Goal: Information Seeking & Learning: Check status

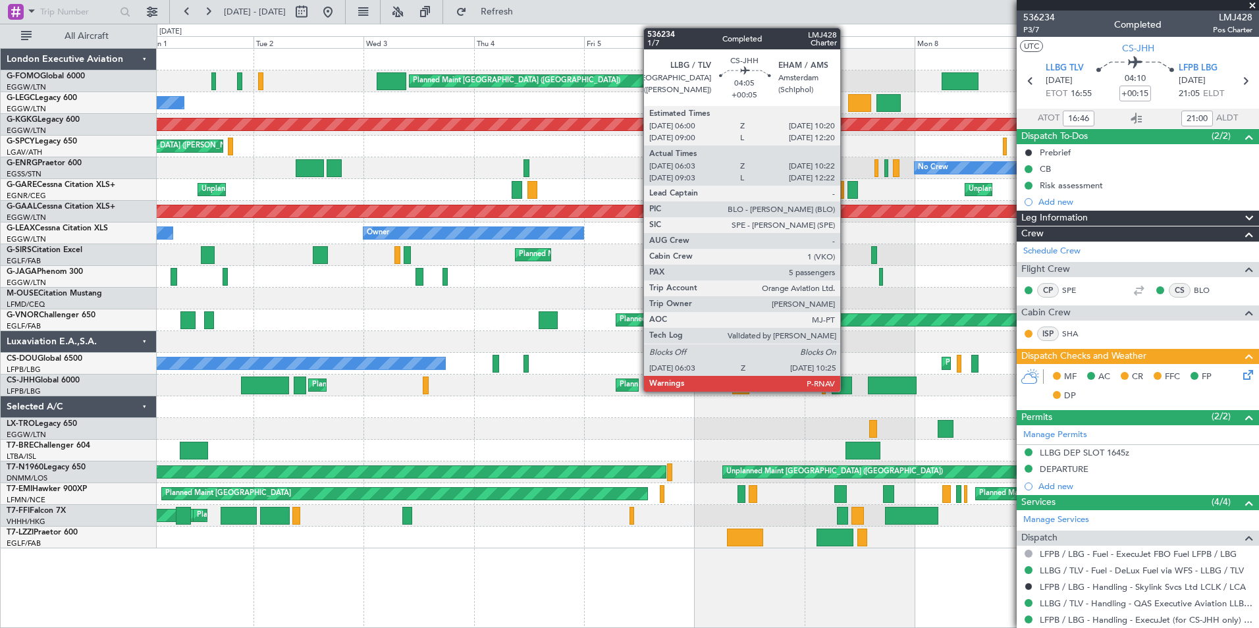
click at [218, 430] on div "Planned Maint [GEOGRAPHIC_DATA] ([GEOGRAPHIC_DATA]) Planned Maint [GEOGRAPHIC_D…" at bounding box center [707, 299] width 1101 height 500
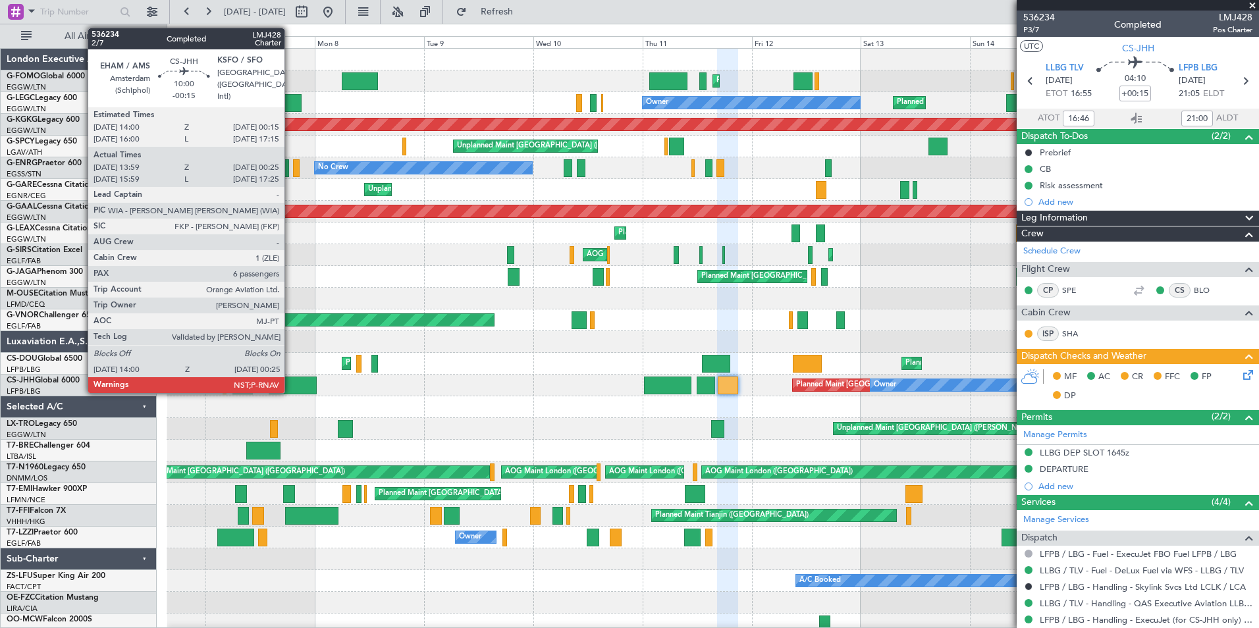
click at [290, 385] on div at bounding box center [292, 386] width 47 height 18
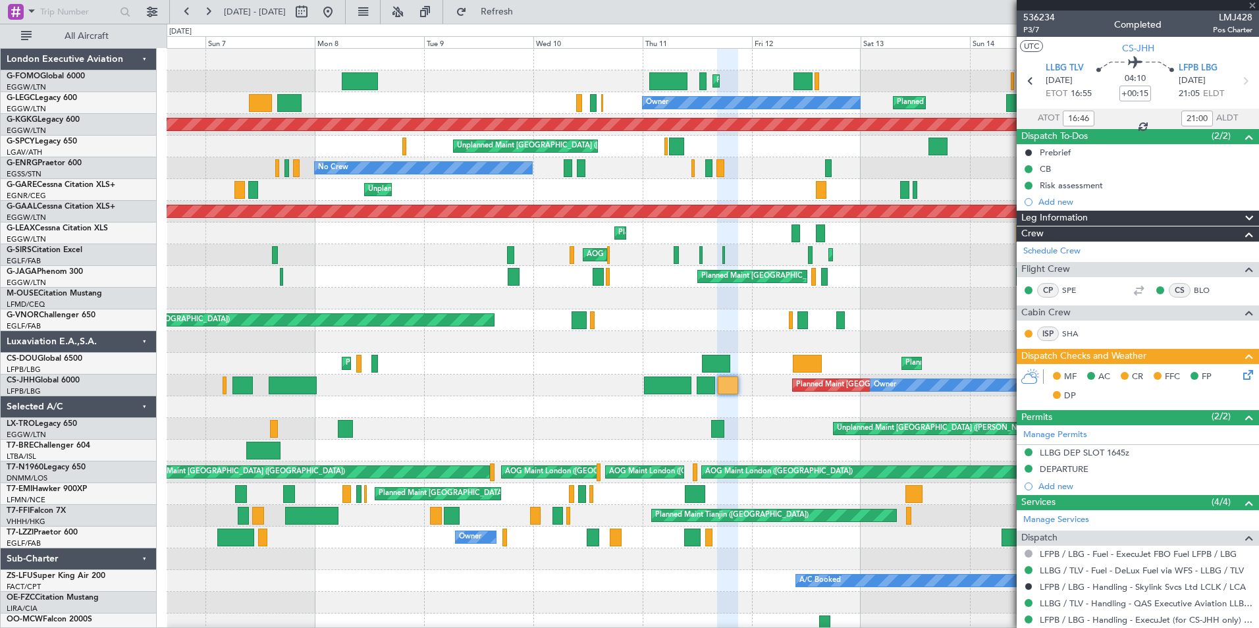
type input "19:46"
type input "23:00"
type input "16:46"
type input "21:00"
type input "-00:15"
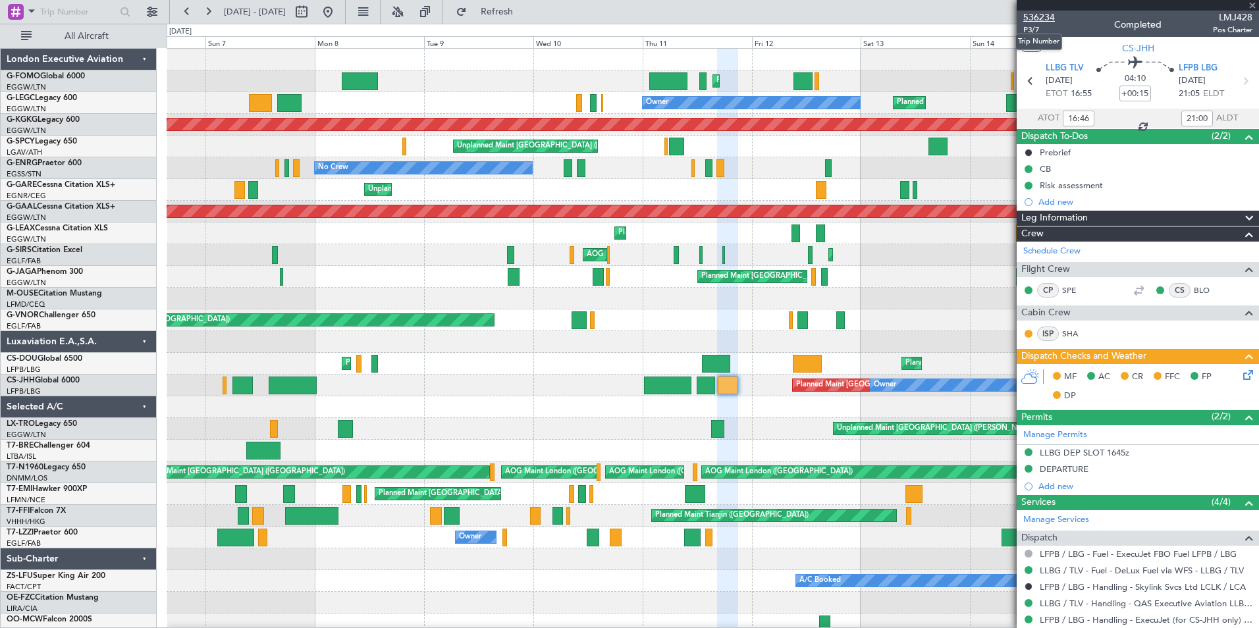
type input "14:09"
type input "00:20"
type input "6"
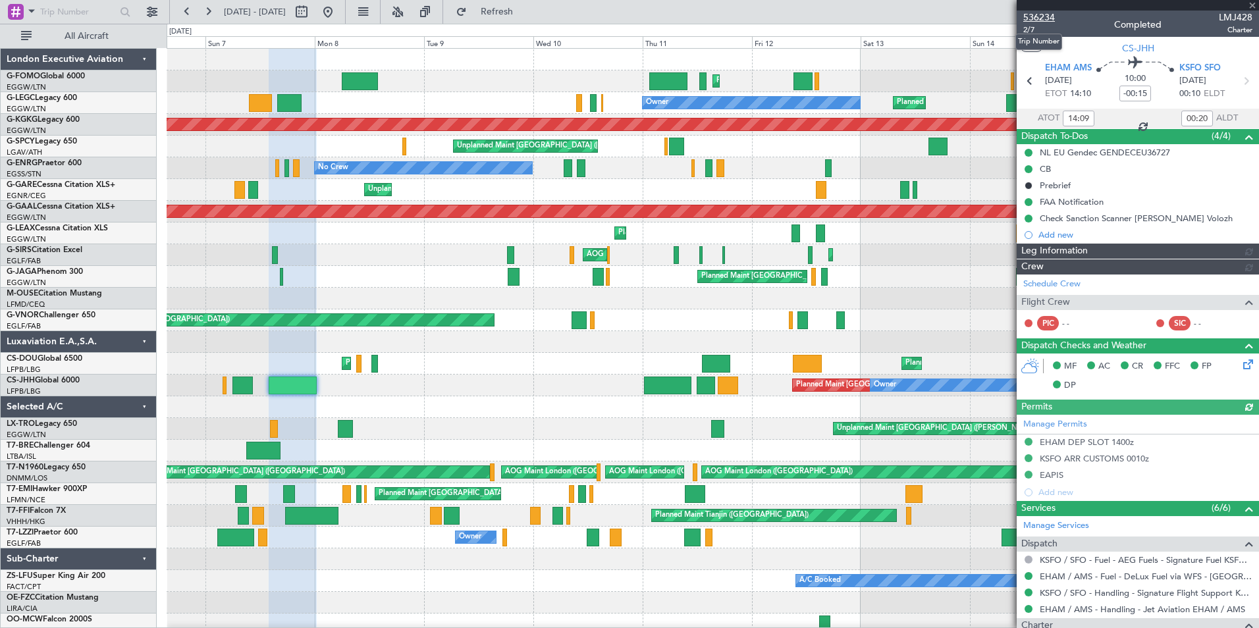
click at [1043, 15] on span "536234" at bounding box center [1039, 18] width 32 height 14
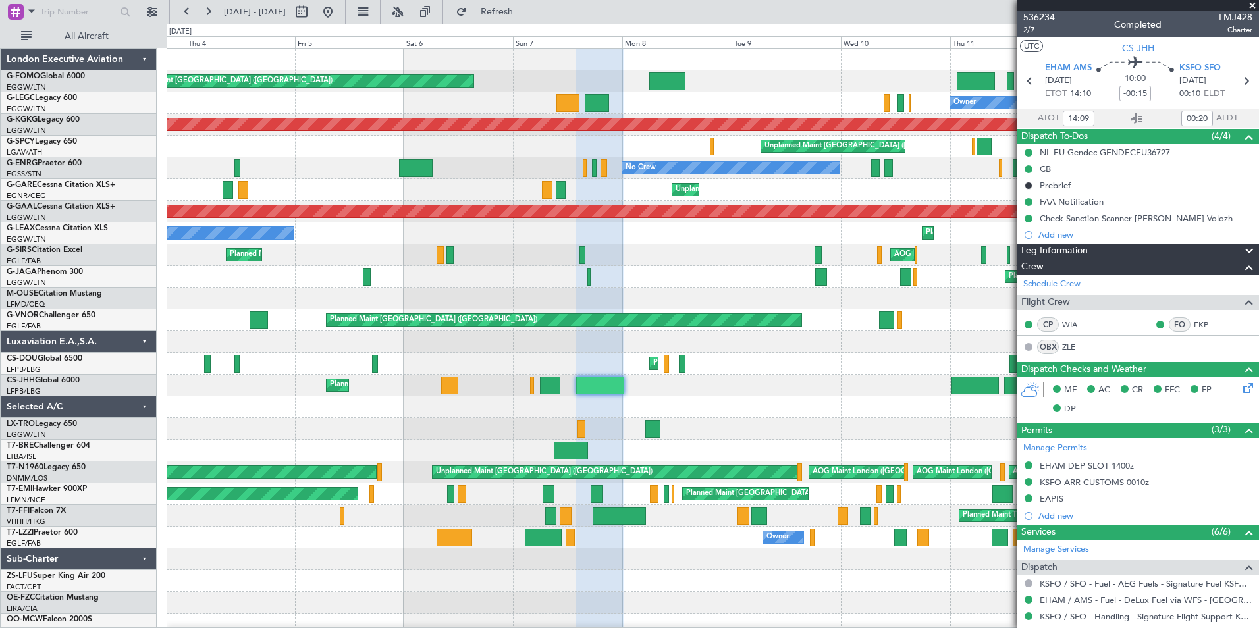
click at [759, 397] on div "Planned Maint [GEOGRAPHIC_DATA] ([GEOGRAPHIC_DATA]) Planned Maint [GEOGRAPHIC_D…" at bounding box center [712, 342] width 1091 height 587
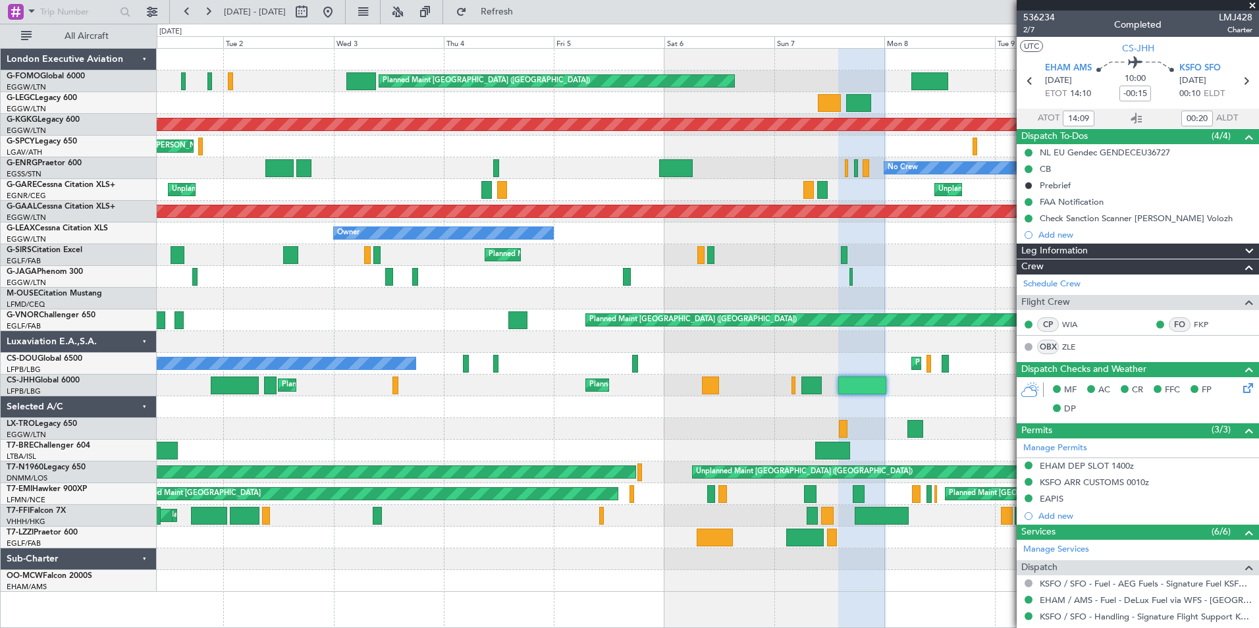
click at [683, 398] on div "Planned Maint [GEOGRAPHIC_DATA] ([GEOGRAPHIC_DATA]) Planned Maint [GEOGRAPHIC_D…" at bounding box center [707, 320] width 1101 height 543
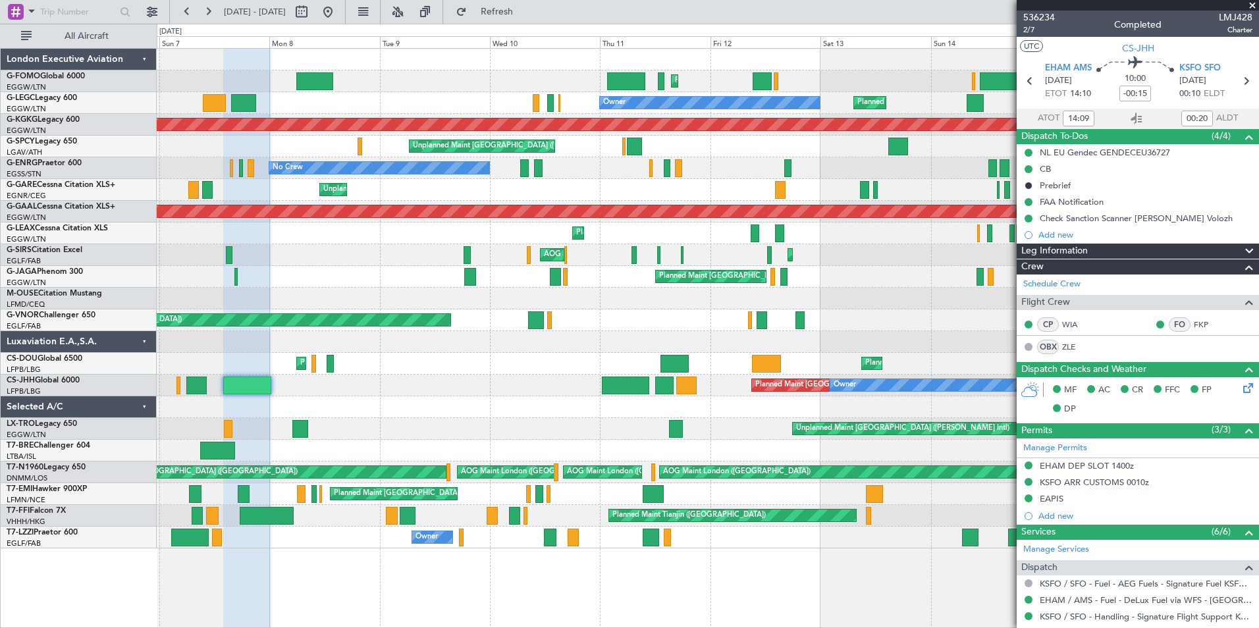
click at [263, 430] on div "Planned Maint [GEOGRAPHIC_DATA] ([GEOGRAPHIC_DATA]) Planned Maint [GEOGRAPHIC_D…" at bounding box center [707, 299] width 1101 height 500
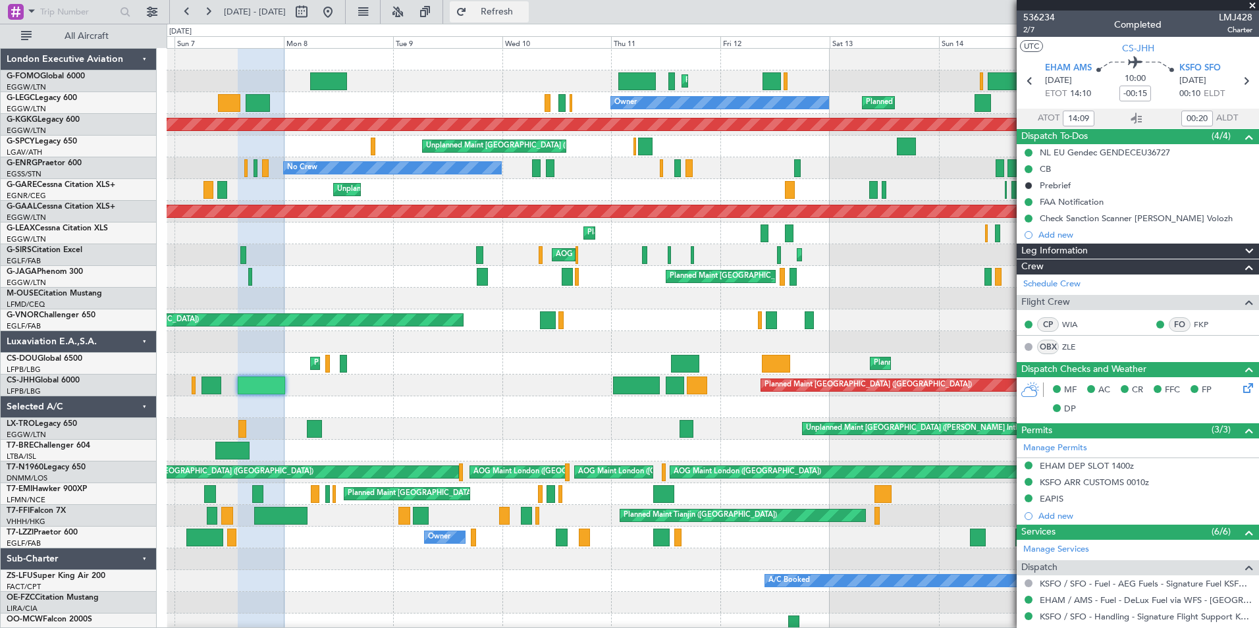
click at [525, 7] on span "Refresh" at bounding box center [496, 11] width 55 height 9
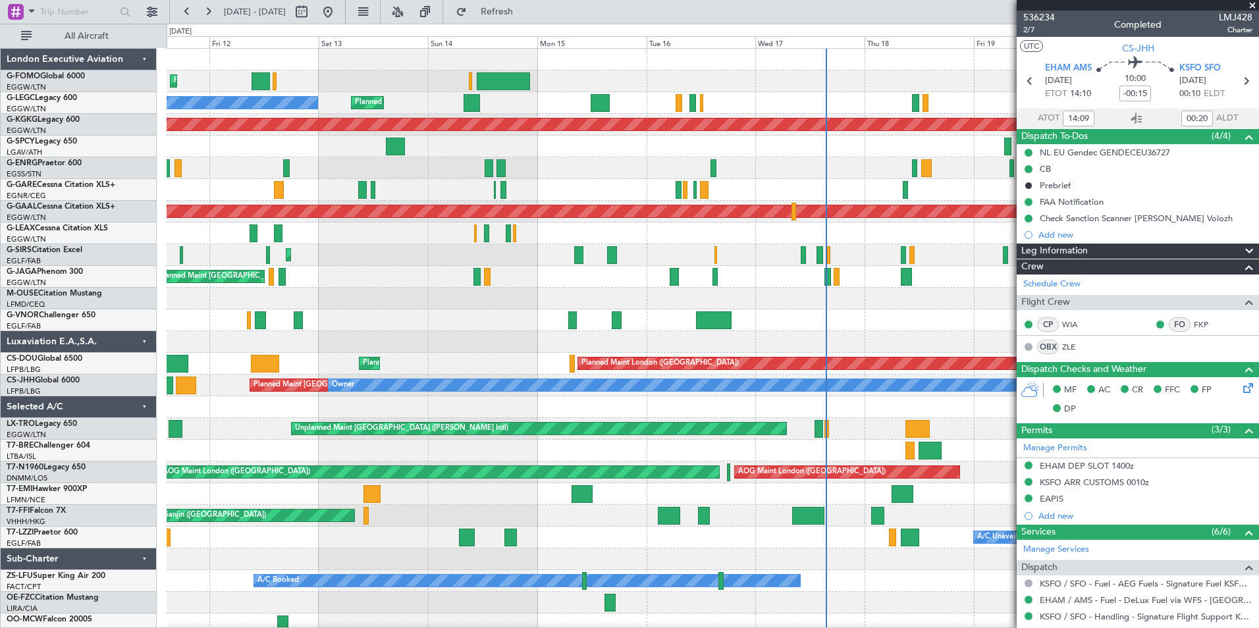
click at [166, 378] on div "Planned Maint [GEOGRAPHIC_DATA] ([GEOGRAPHIC_DATA]) Planned Maint [GEOGRAPHIC_D…" at bounding box center [629, 326] width 1259 height 604
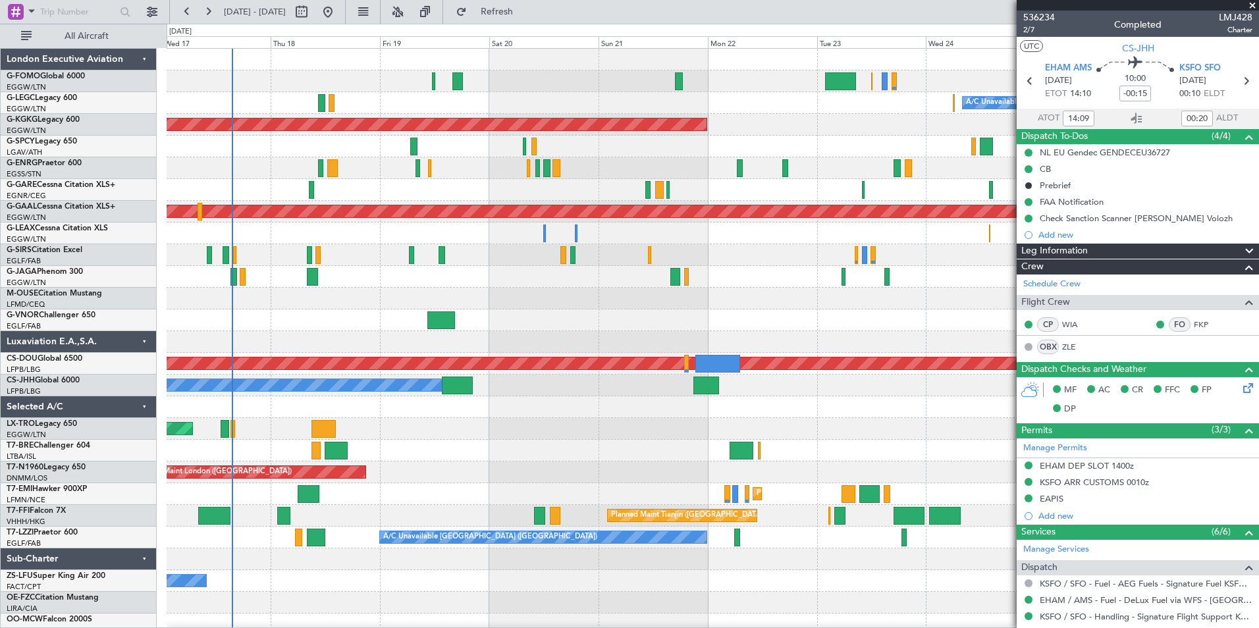
click at [273, 413] on div "A/C Unavailable [GEOGRAPHIC_DATA] ([GEOGRAPHIC_DATA]) AOG Maint [GEOGRAPHIC_DAT…" at bounding box center [712, 342] width 1091 height 587
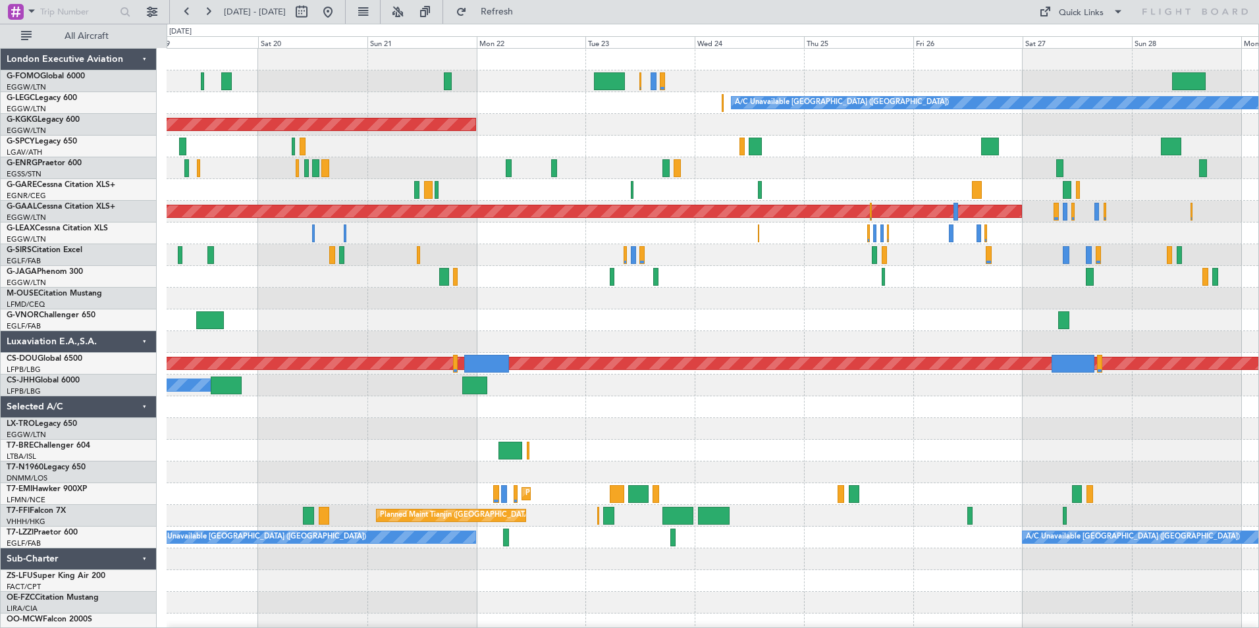
click at [300, 391] on div "A/C Unavailable London (Luton) AOG Maint Istanbul (Ataturk) Planned Maint Dusse…" at bounding box center [712, 353] width 1091 height 608
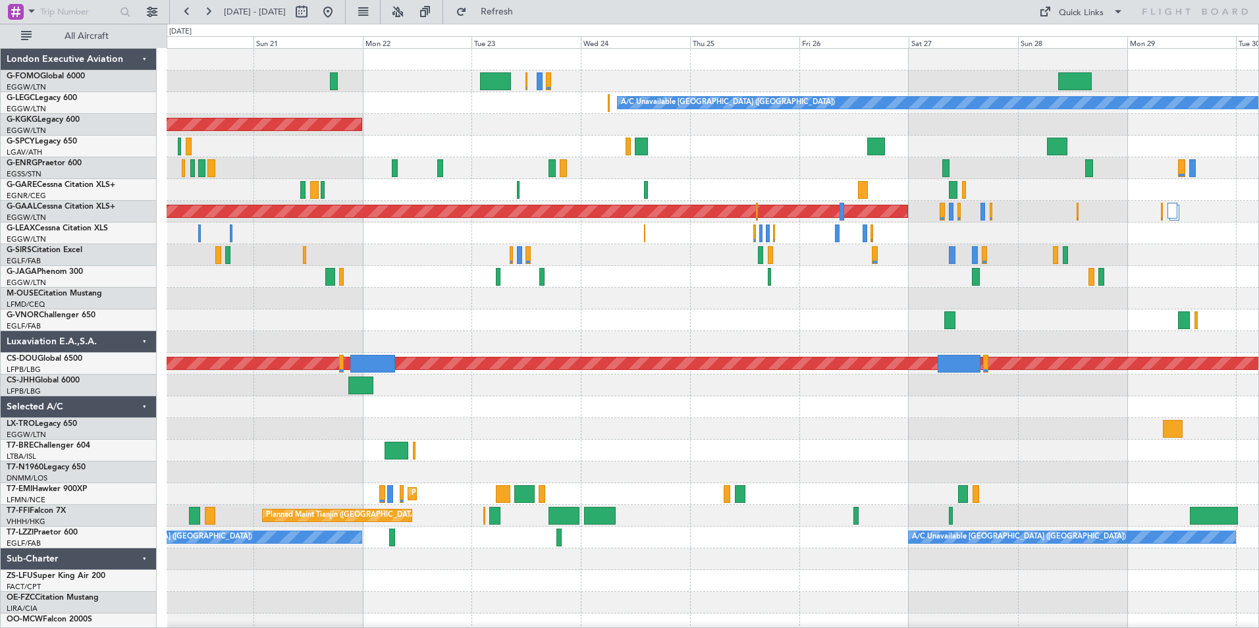
click at [263, 380] on div "A/C Unavailable London (Luton) AOG Maint Istanbul (Ataturk) Planned Maint Dusse…" at bounding box center [712, 353] width 1091 height 608
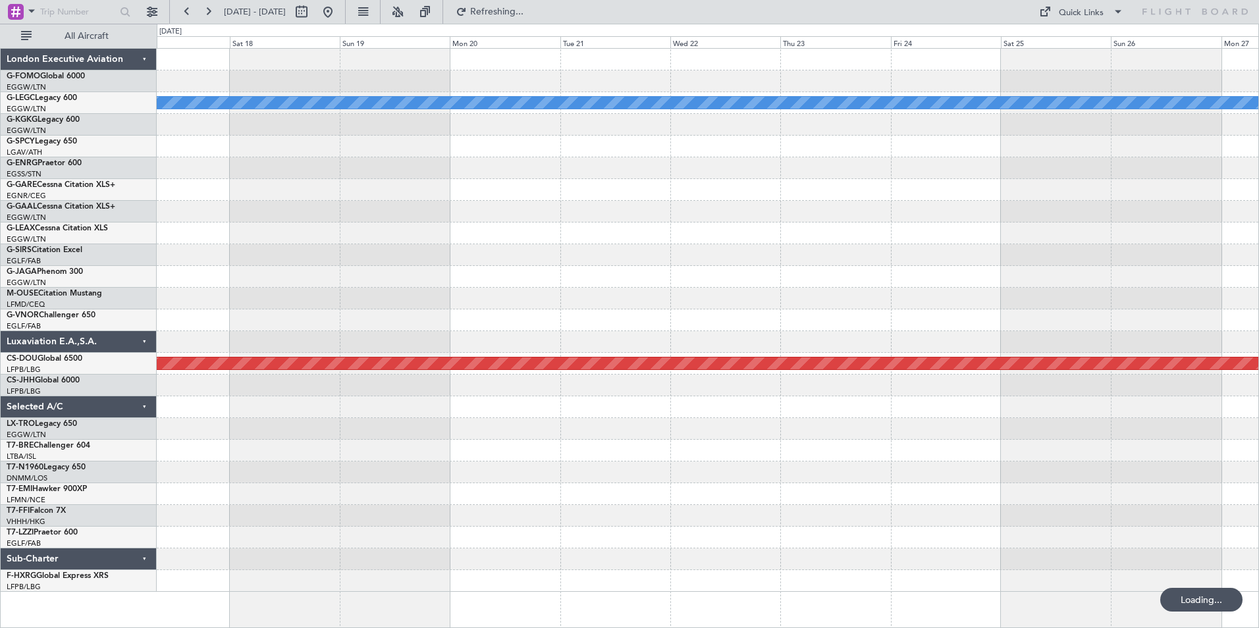
click at [0, 320] on html "26 Sep 2025 - 06 Oct 2025 Refreshing... Quick Links All Aircraft A/C Unavailabl…" at bounding box center [629, 314] width 1259 height 628
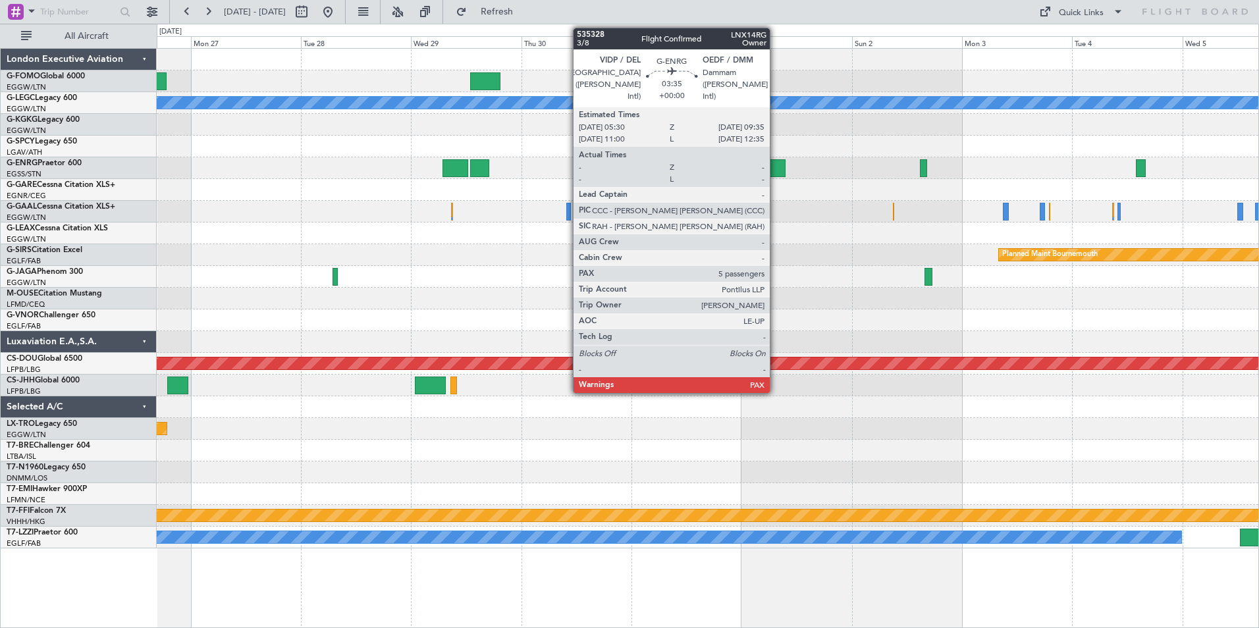
click at [775, 164] on div at bounding box center [775, 168] width 19 height 18
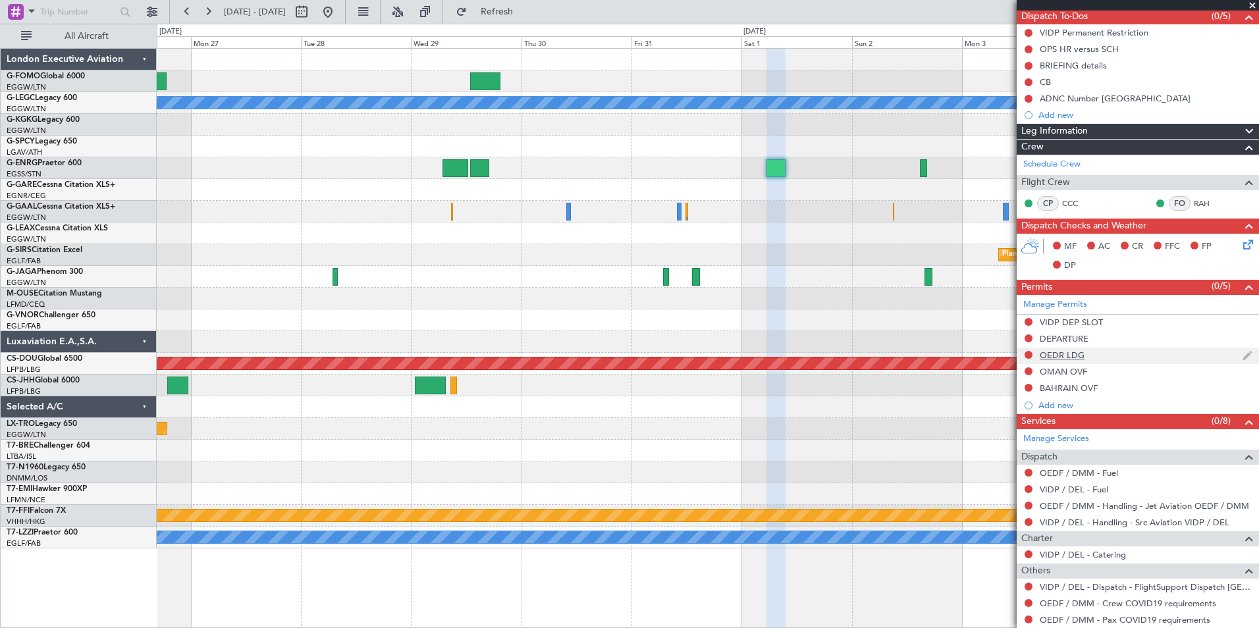
scroll to position [173, 0]
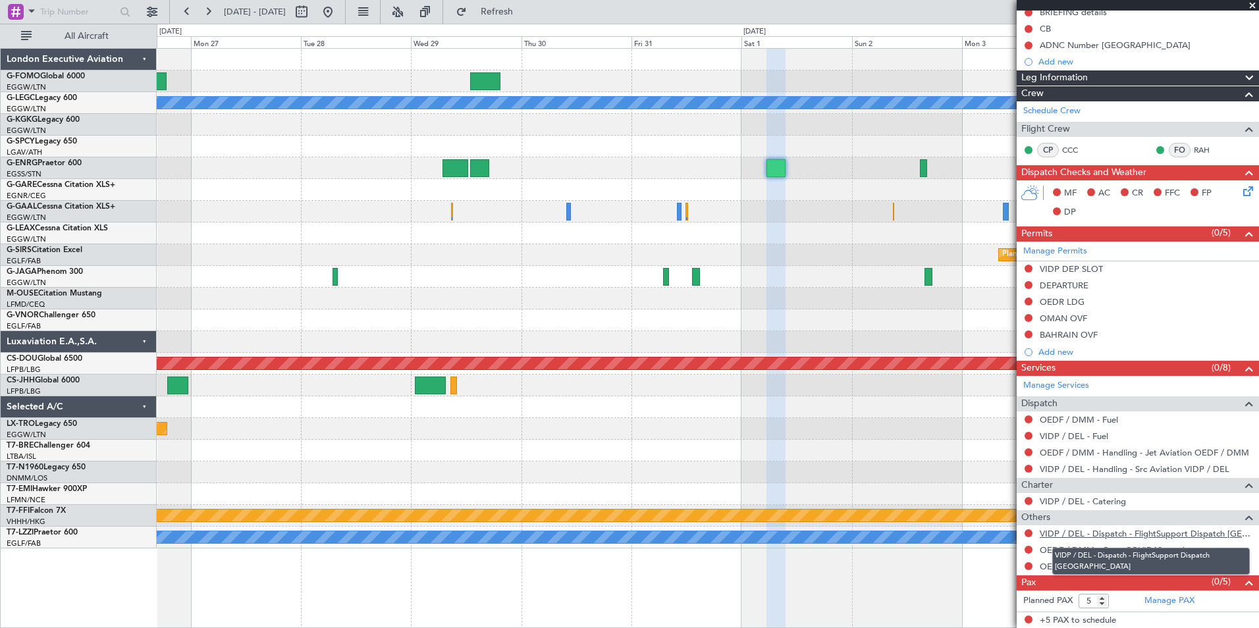
click at [1082, 529] on link "VIDP / DEL - Dispatch - FlightSupport Dispatch UK" at bounding box center [1145, 533] width 213 height 11
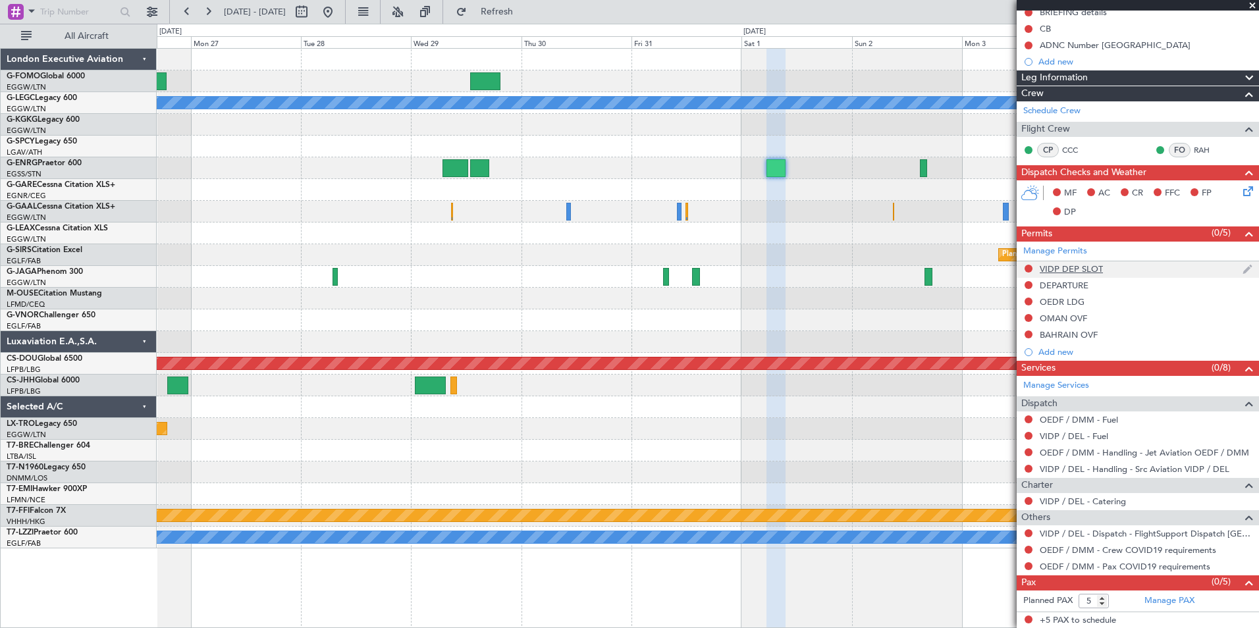
scroll to position [0, 0]
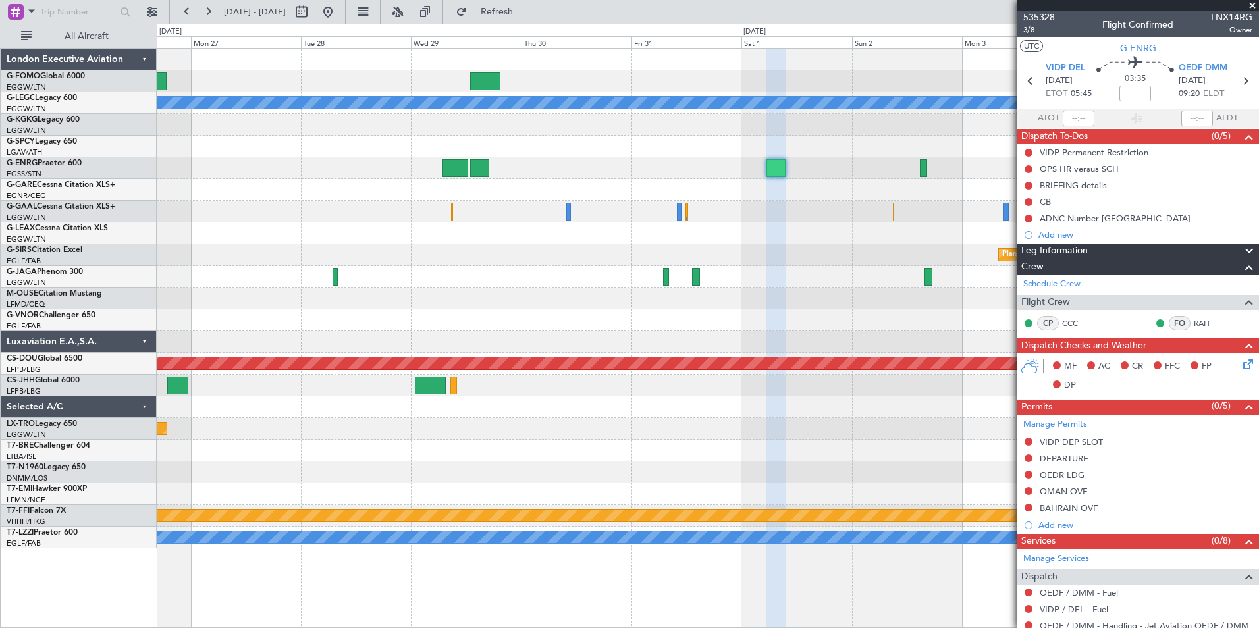
click at [1028, 32] on mat-tooltip-component "Trip Number" at bounding box center [1038, 41] width 65 height 35
click at [1029, 25] on span "3/8" at bounding box center [1039, 29] width 32 height 11
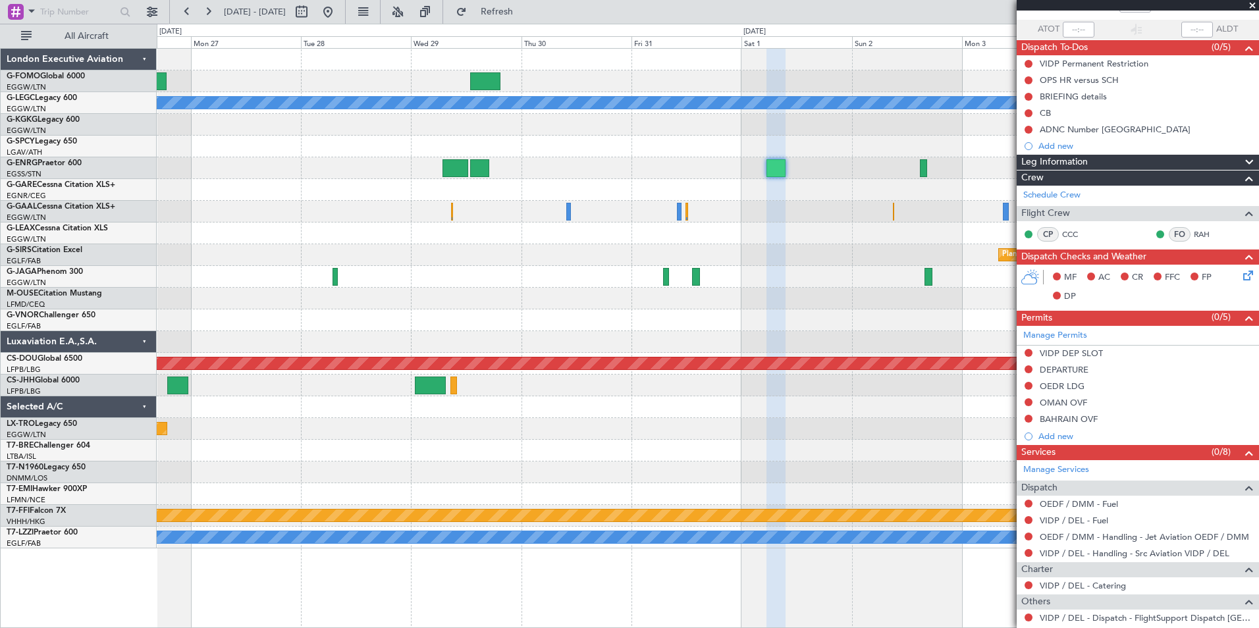
scroll to position [173, 0]
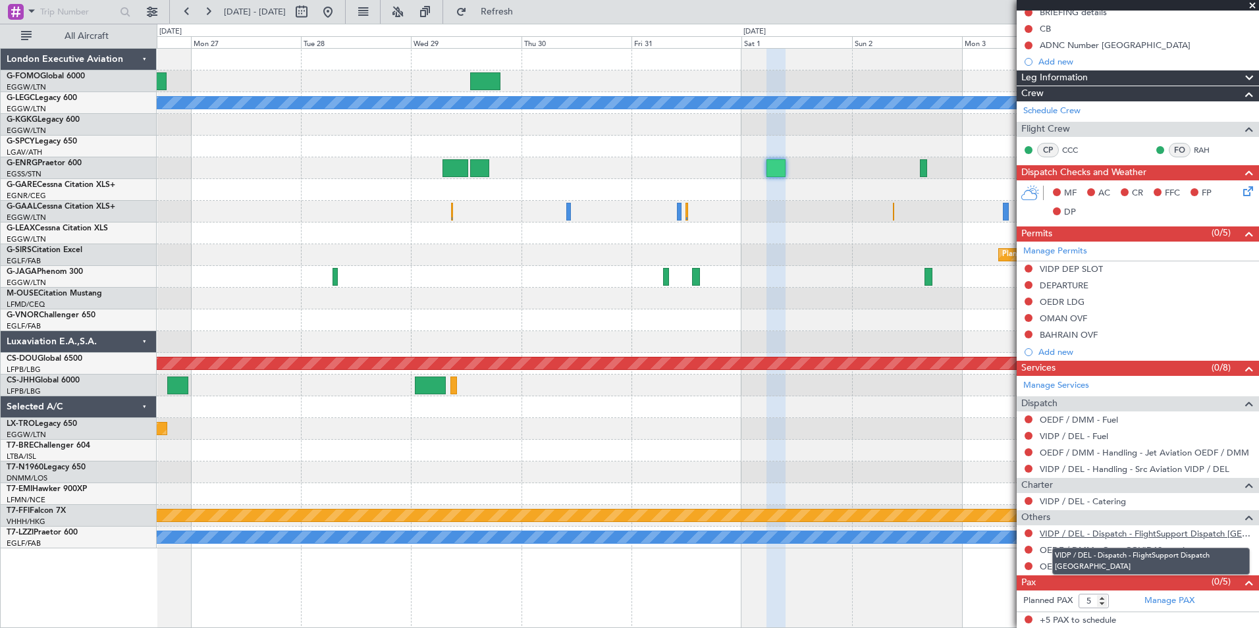
click at [1086, 531] on link "VIDP / DEL - Dispatch - FlightSupport Dispatch UK" at bounding box center [1145, 533] width 213 height 11
drag, startPoint x: 549, startPoint y: 13, endPoint x: 587, endPoint y: 24, distance: 40.0
click at [525, 13] on span "Refresh" at bounding box center [496, 11] width 55 height 9
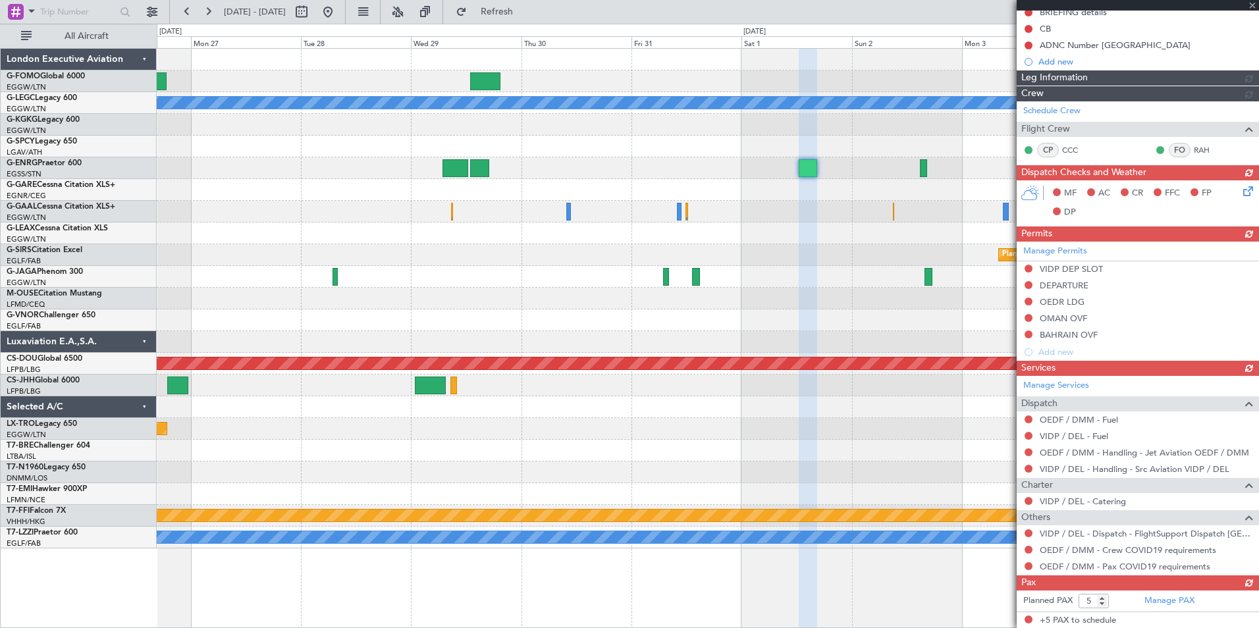
scroll to position [0, 0]
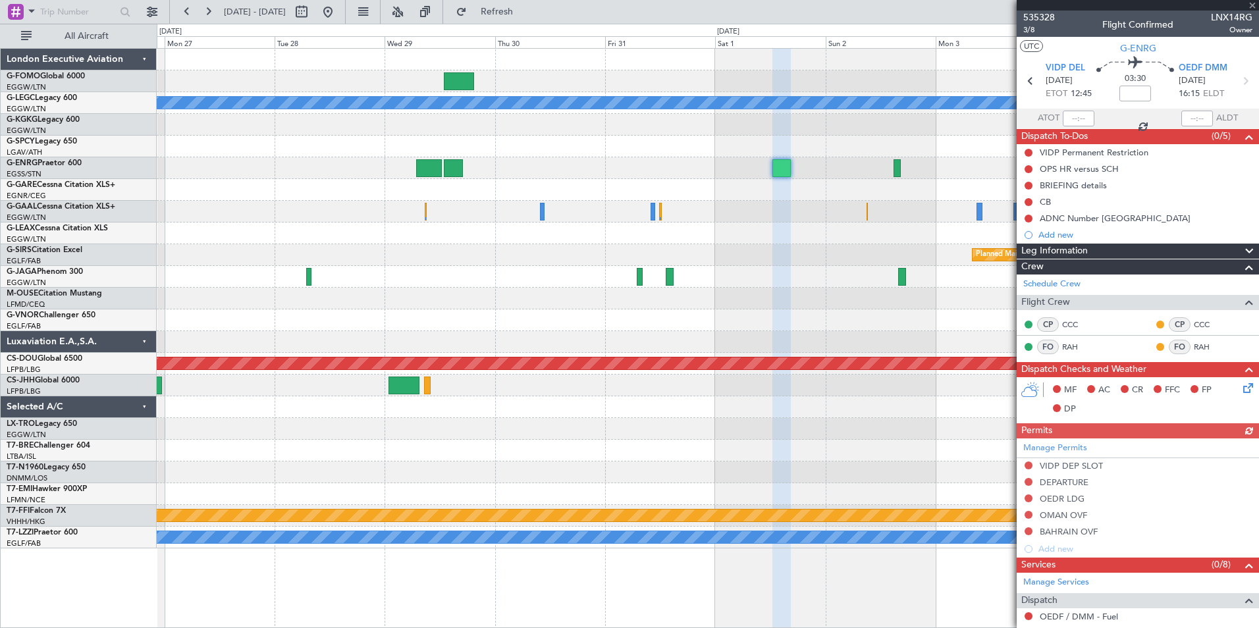
click at [831, 369] on div "A/C Unavailable London (Luton) Planned Maint Bournemouth Planned Maint Bournemo…" at bounding box center [707, 299] width 1101 height 500
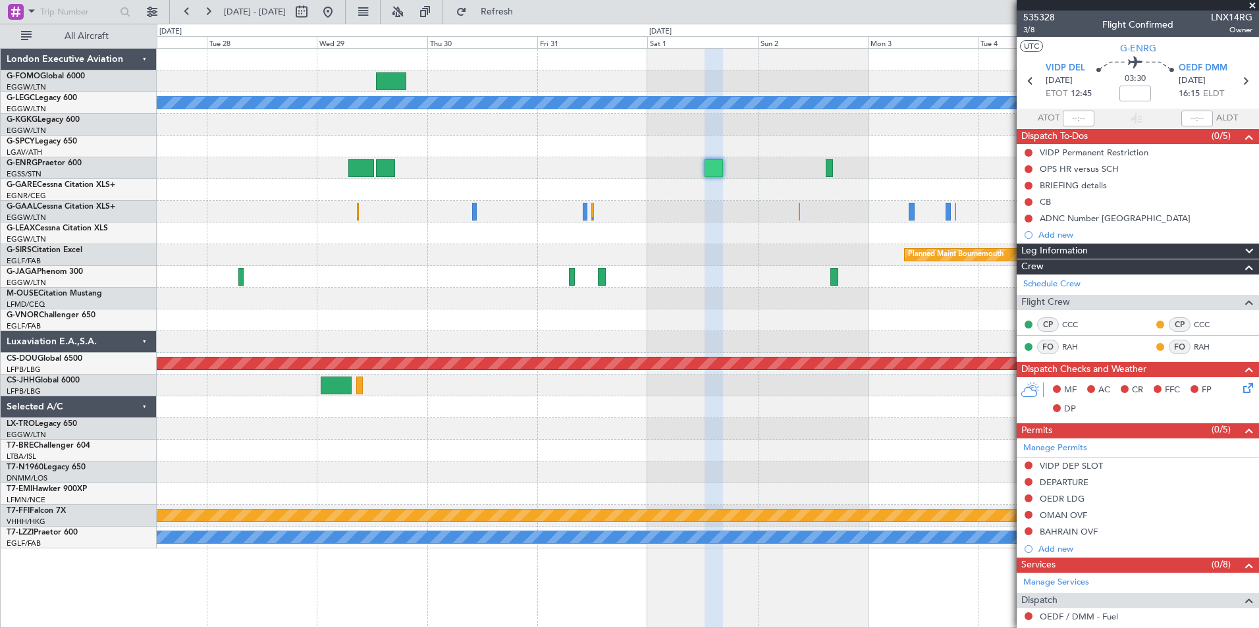
click at [565, 190] on div at bounding box center [707, 190] width 1101 height 22
click at [1252, 5] on span at bounding box center [1251, 6] width 13 height 12
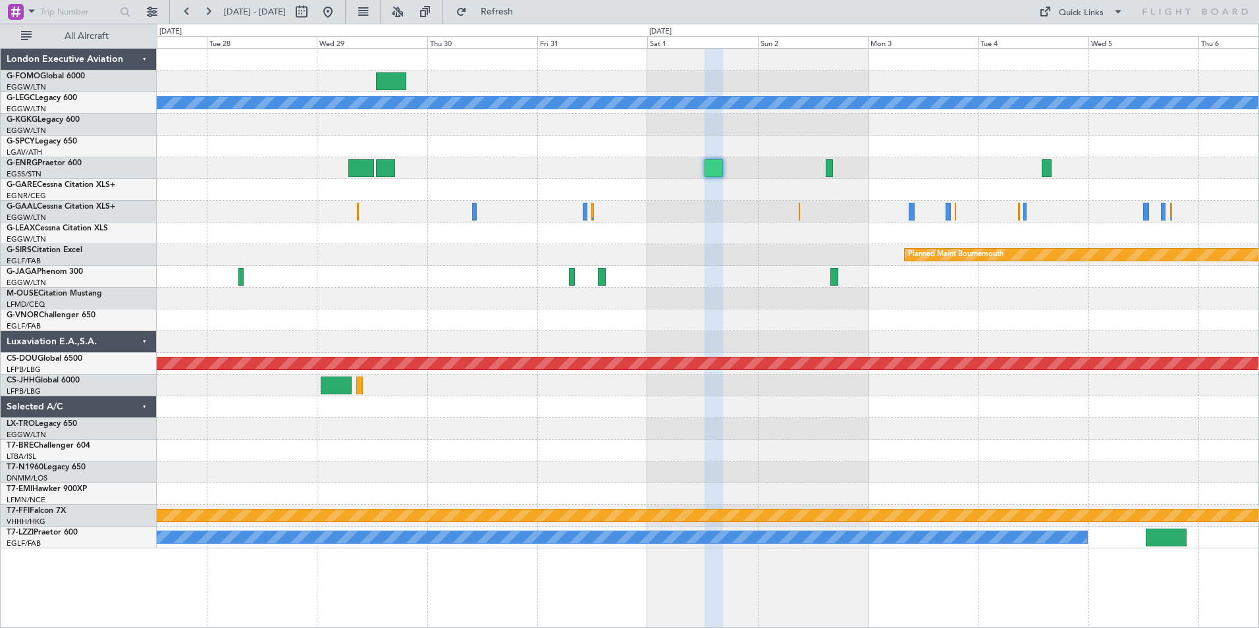
type input "0"
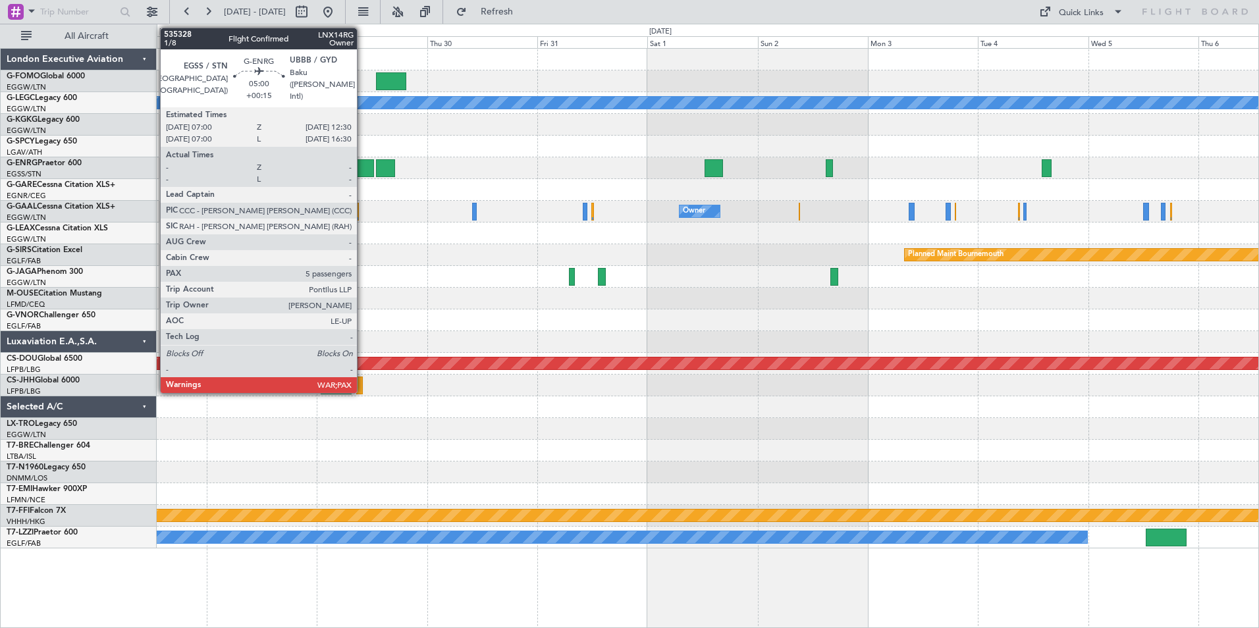
click at [363, 167] on div at bounding box center [361, 168] width 26 height 18
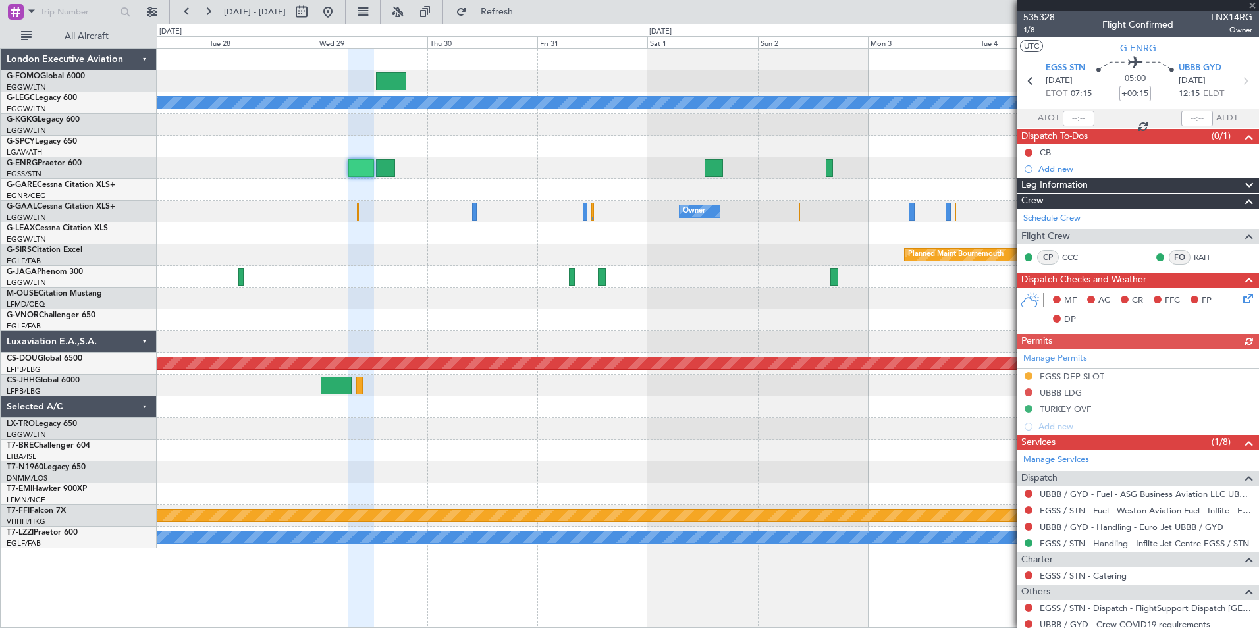
scroll to position [74, 0]
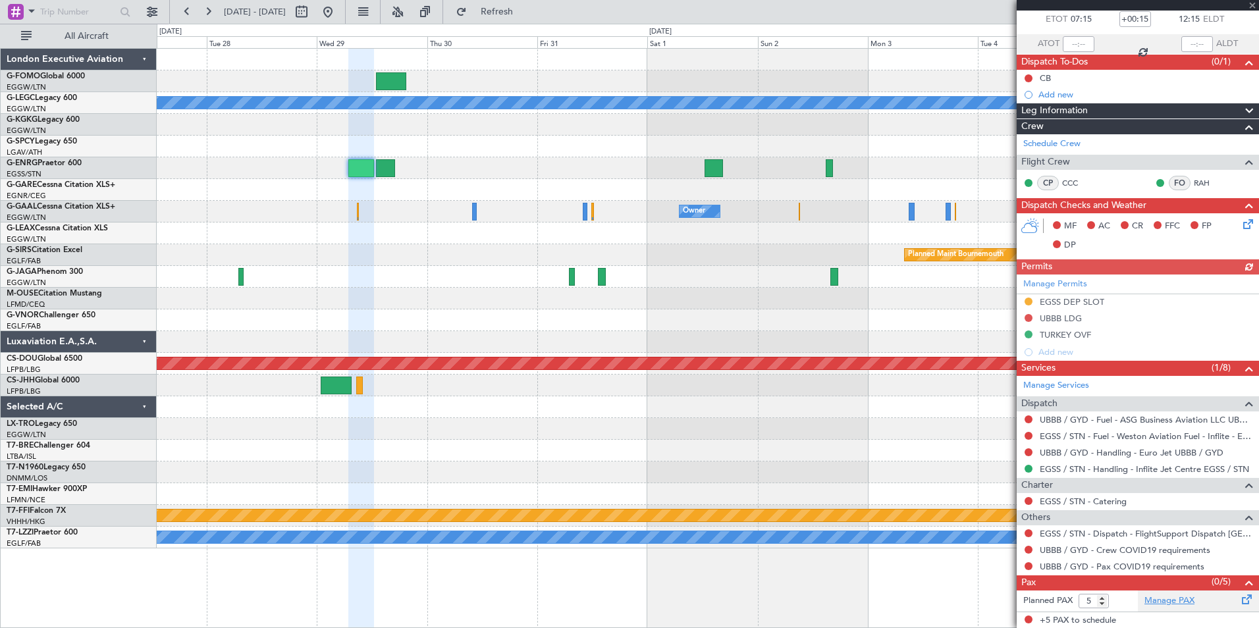
click at [1151, 595] on link "Manage PAX" at bounding box center [1169, 600] width 50 height 13
click at [972, 264] on div "Planned Maint Bournemouth Planned Maint Bournemouth" at bounding box center [707, 255] width 1101 height 22
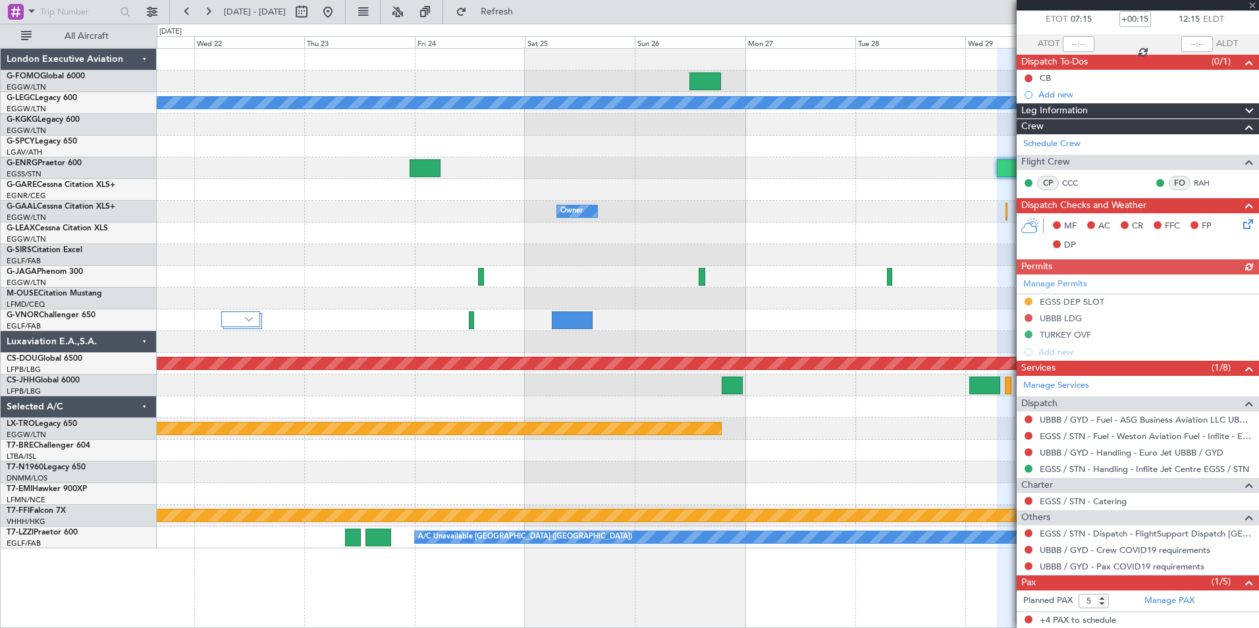
click at [1035, 269] on fb-app "27 Oct 2025 - 06 Nov 2025 Refresh Quick Links All Aircraft A/C Unavailable Lond…" at bounding box center [629, 319] width 1259 height 618
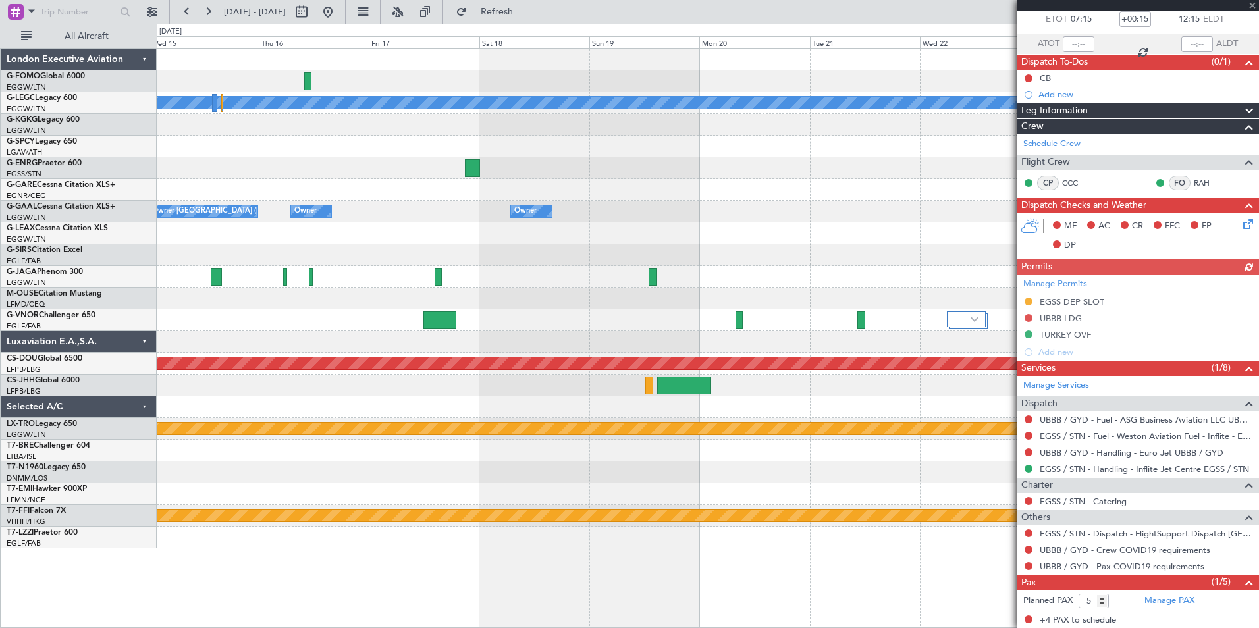
click at [1142, 293] on fb-app "27 Oct 2025 - 06 Nov 2025 Refresh Quick Links All Aircraft A/C Unavailable Lond…" at bounding box center [629, 319] width 1259 height 618
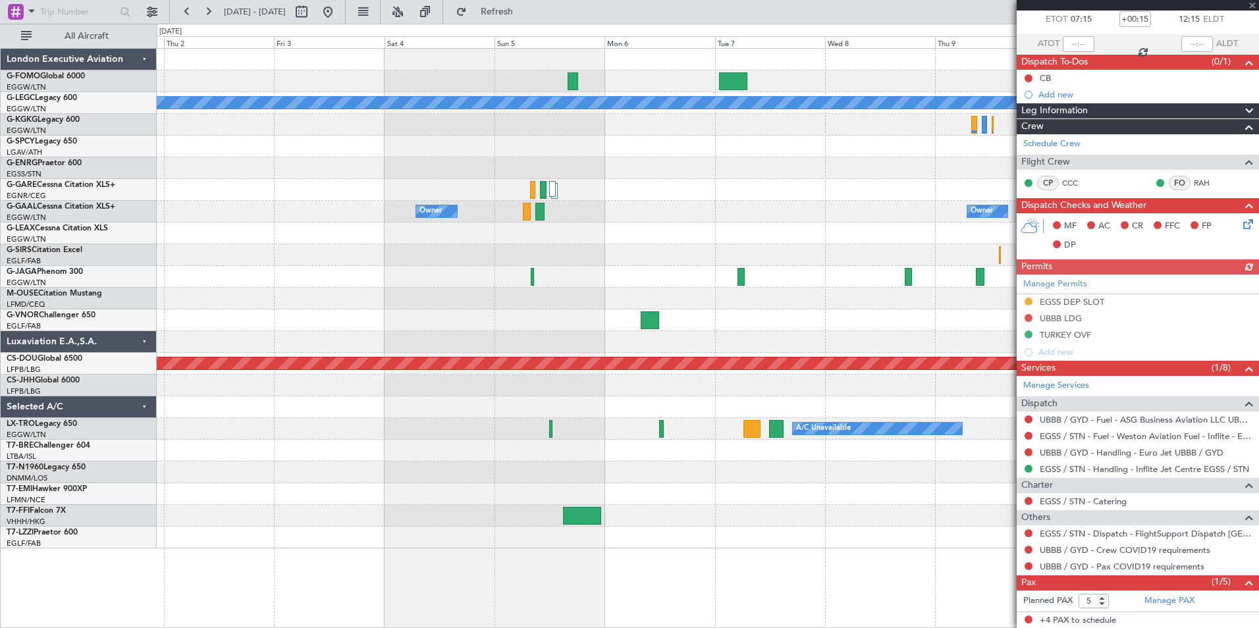
click at [1213, 300] on fb-app "27 Oct 2025 - 06 Nov 2025 Refresh Quick Links All Aircraft A/C Unavailable Lond…" at bounding box center [629, 319] width 1259 height 618
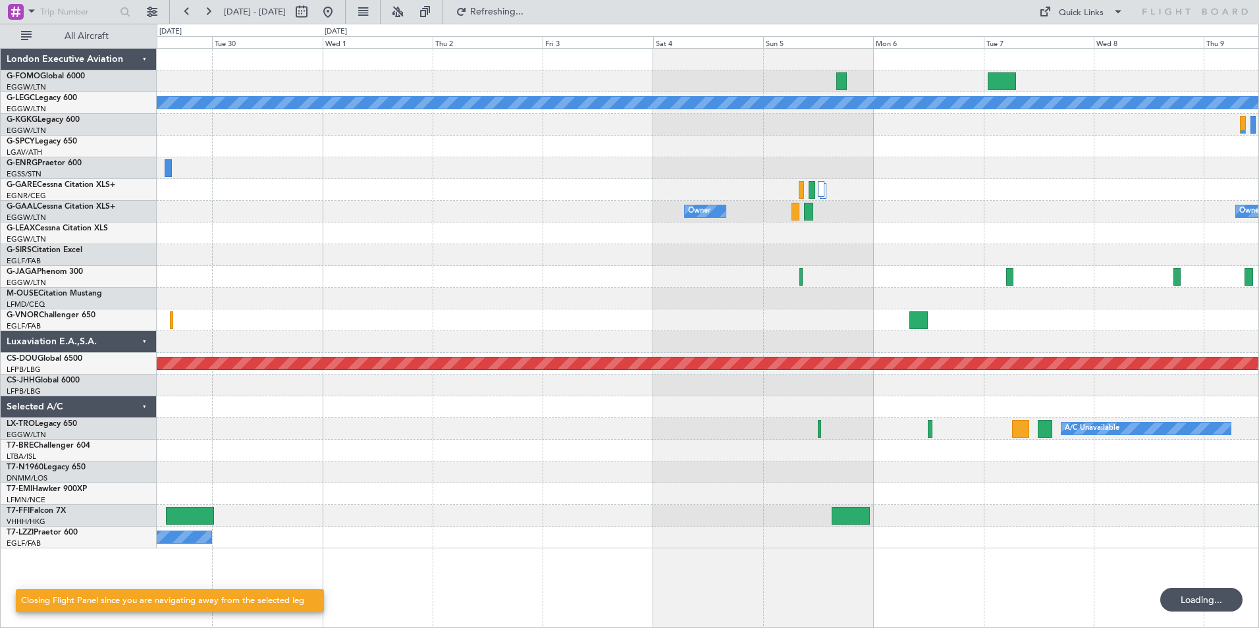
scroll to position [0, 0]
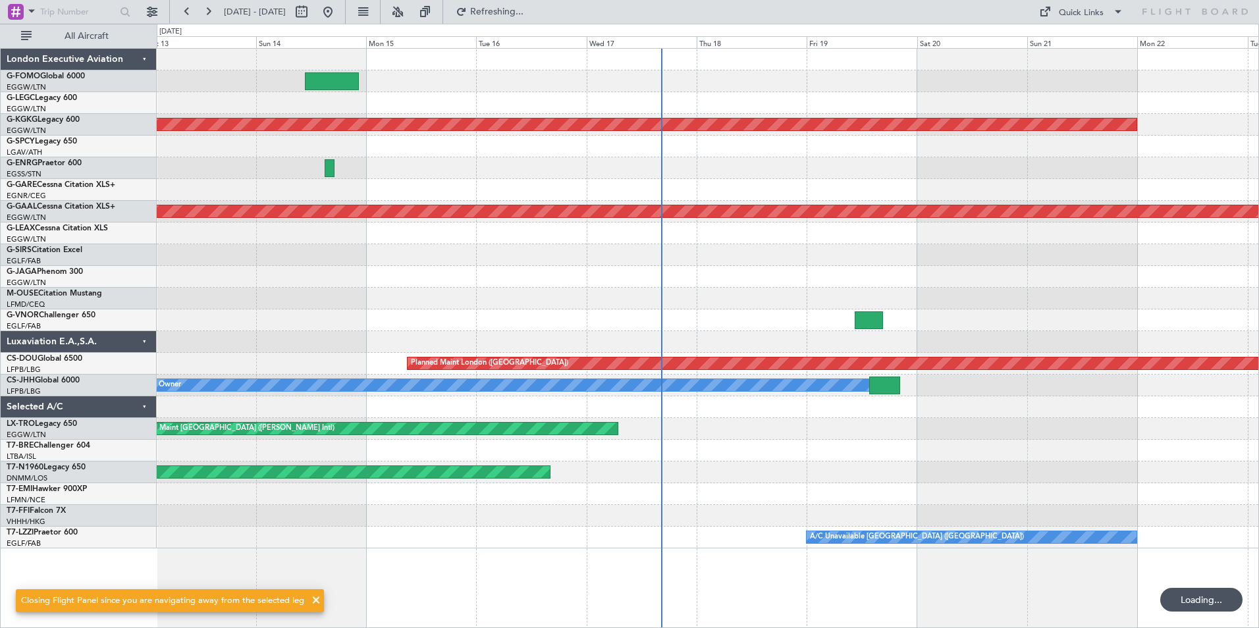
click at [1205, 272] on div "A/C Unavailable London (Luton) AOG Maint Istanbul (Ataturk) Planned Maint Dusse…" at bounding box center [707, 299] width 1101 height 500
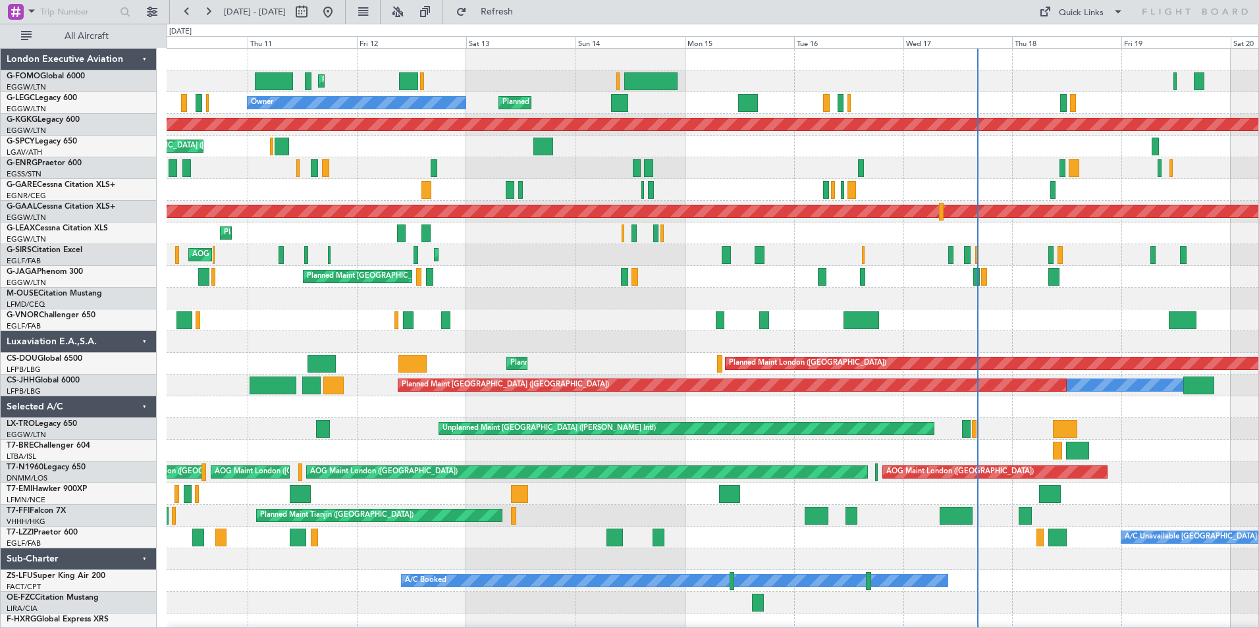
click at [1184, 298] on div "Planned Maint London (Luton) Planned Maint London (Luton) Owner AOG Maint Istan…" at bounding box center [712, 342] width 1091 height 587
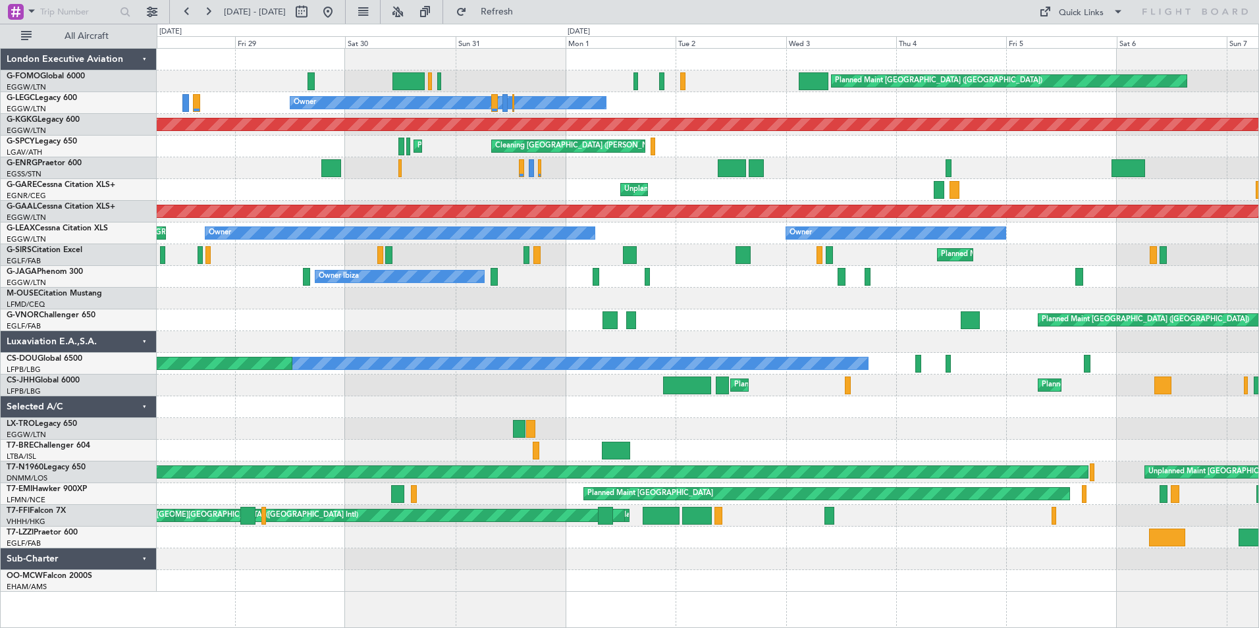
click at [1113, 191] on div "Unplanned Maint Chester Unplanned Maint Chester" at bounding box center [707, 190] width 1101 height 22
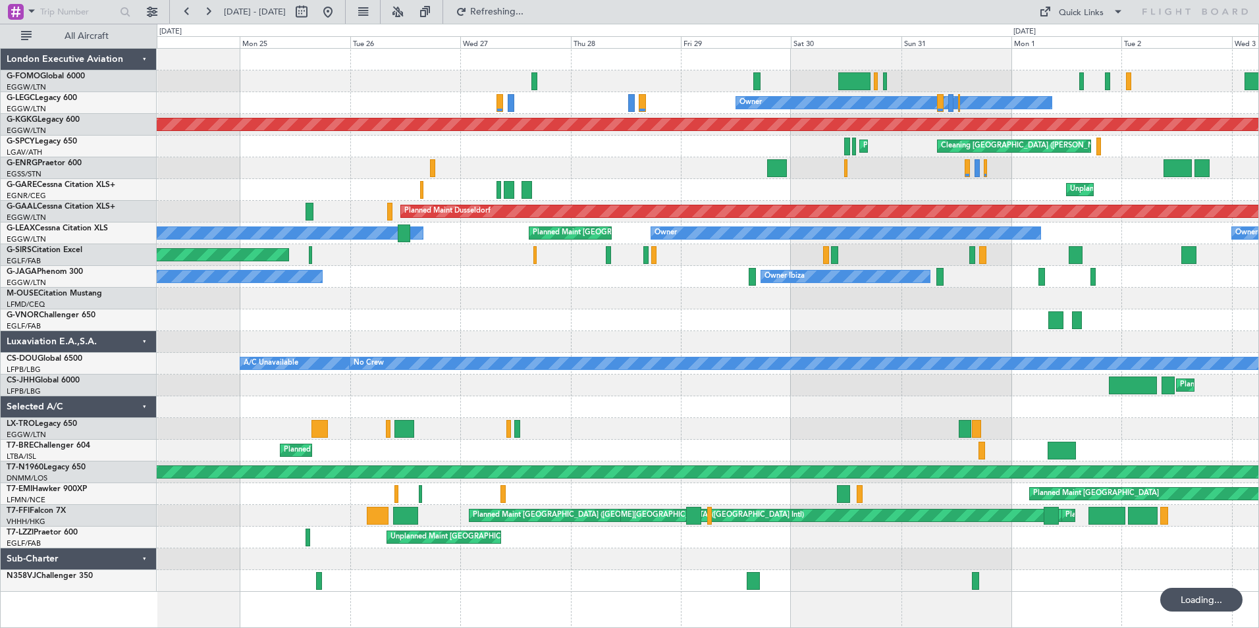
click at [1163, 194] on div "Planned Maint London (Luton) Owner AOG Maint Istanbul (Ataturk) Planned Maint A…" at bounding box center [707, 320] width 1101 height 543
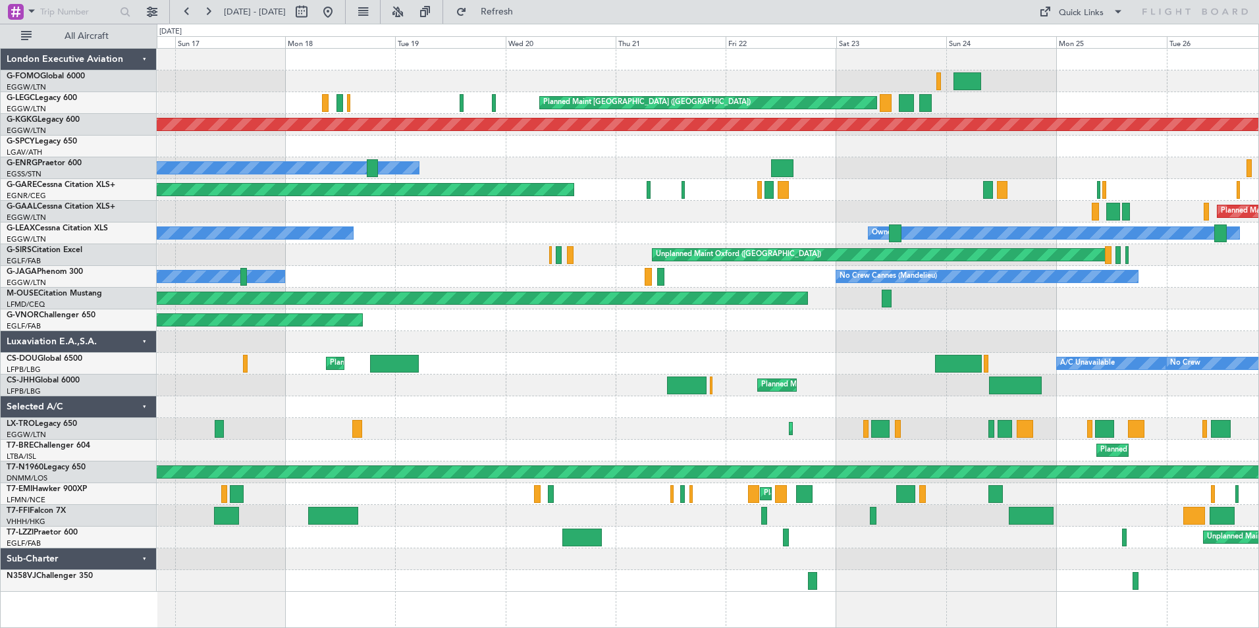
click at [740, 172] on div "Owner" at bounding box center [707, 168] width 1101 height 22
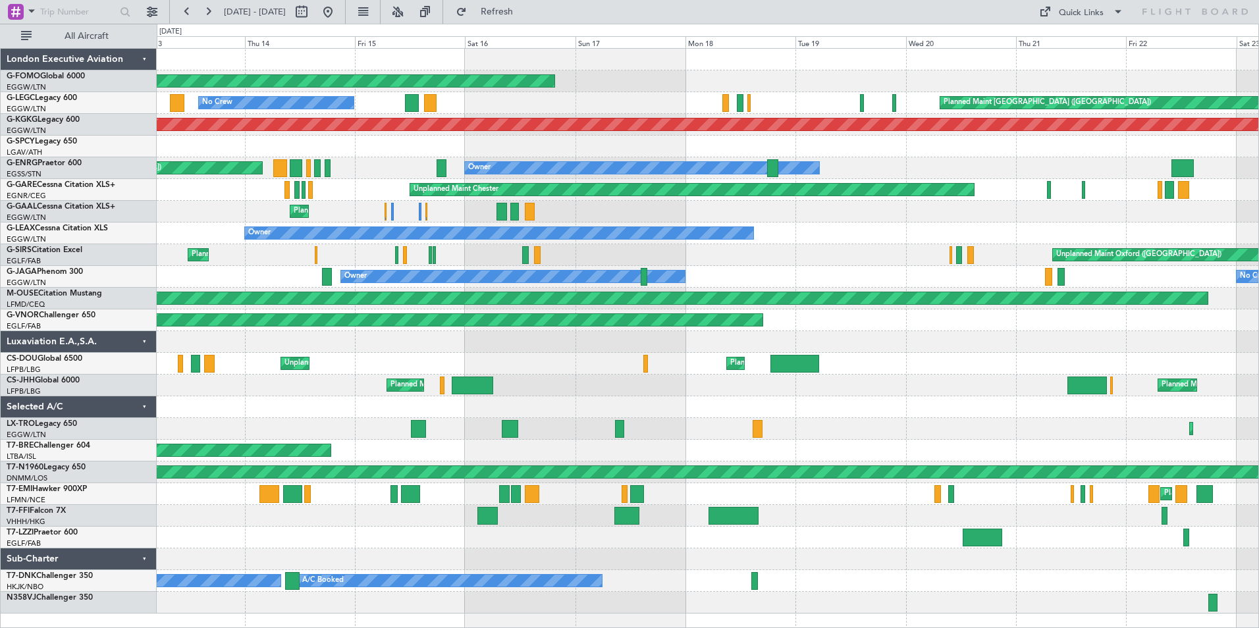
click at [683, 226] on div "Planned Maint Windsor Locks (Bradley Intl) Planned Maint London (Luton) No Crew…" at bounding box center [707, 331] width 1101 height 565
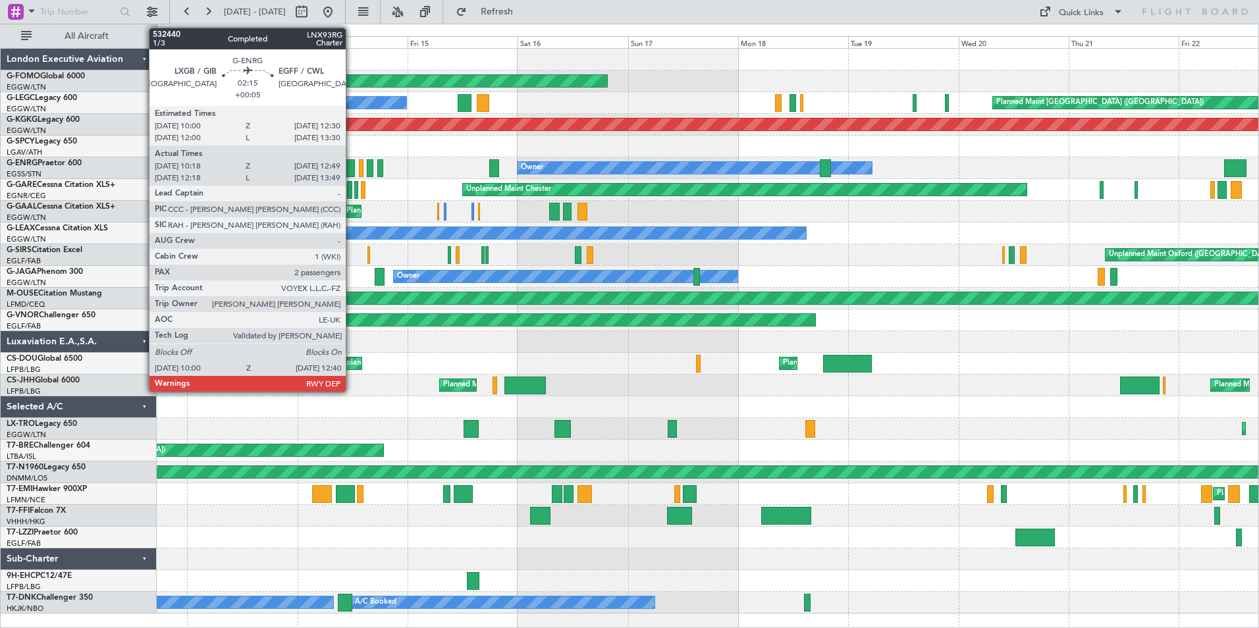
click at [352, 171] on div at bounding box center [348, 168] width 13 height 18
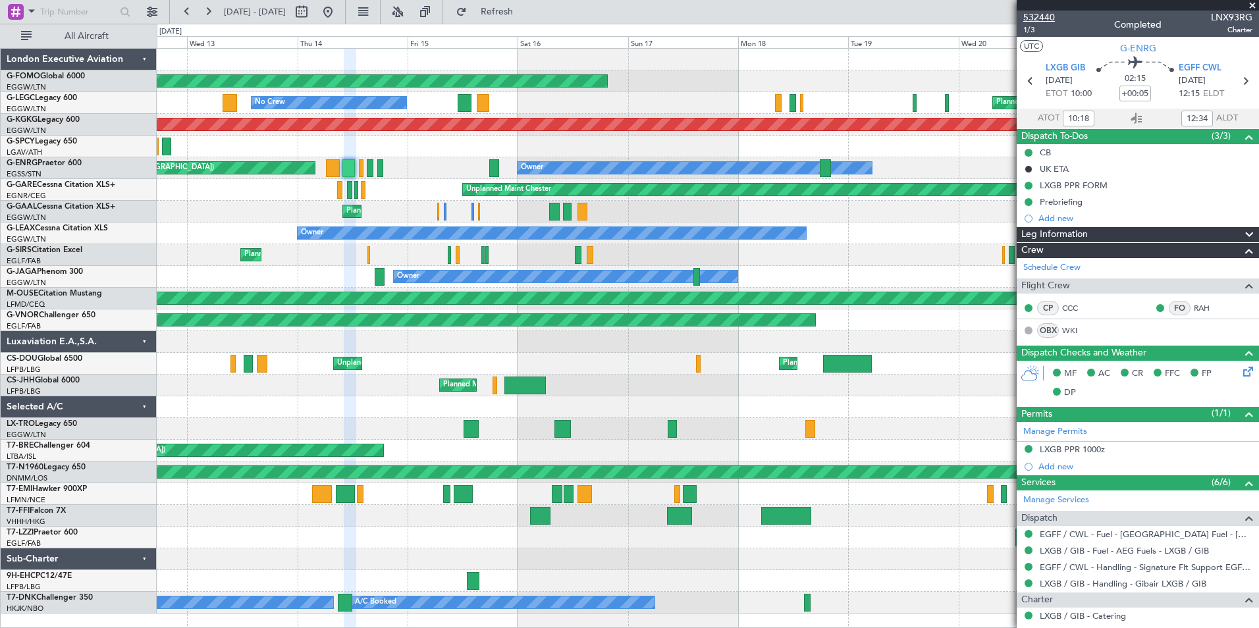
click at [1034, 15] on span "532440" at bounding box center [1039, 18] width 32 height 14
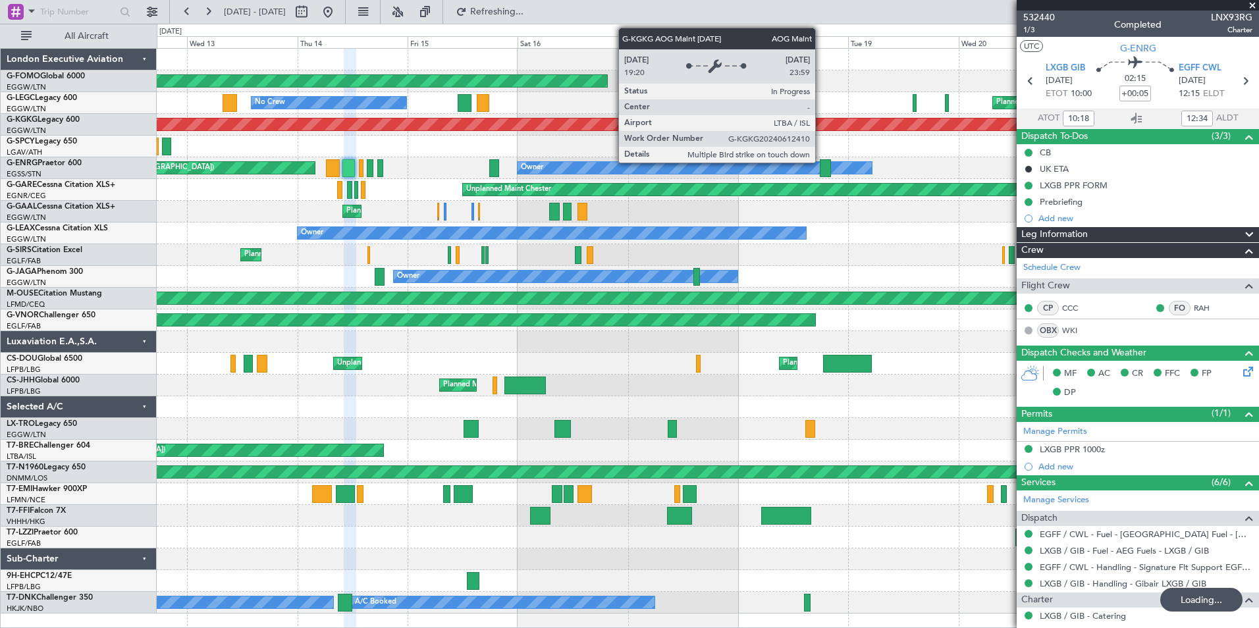
click at [365, 301] on div "Planned Maint Windsor Locks (Bradley Intl) Planned Maint London (Luton) No Crew…" at bounding box center [707, 331] width 1101 height 565
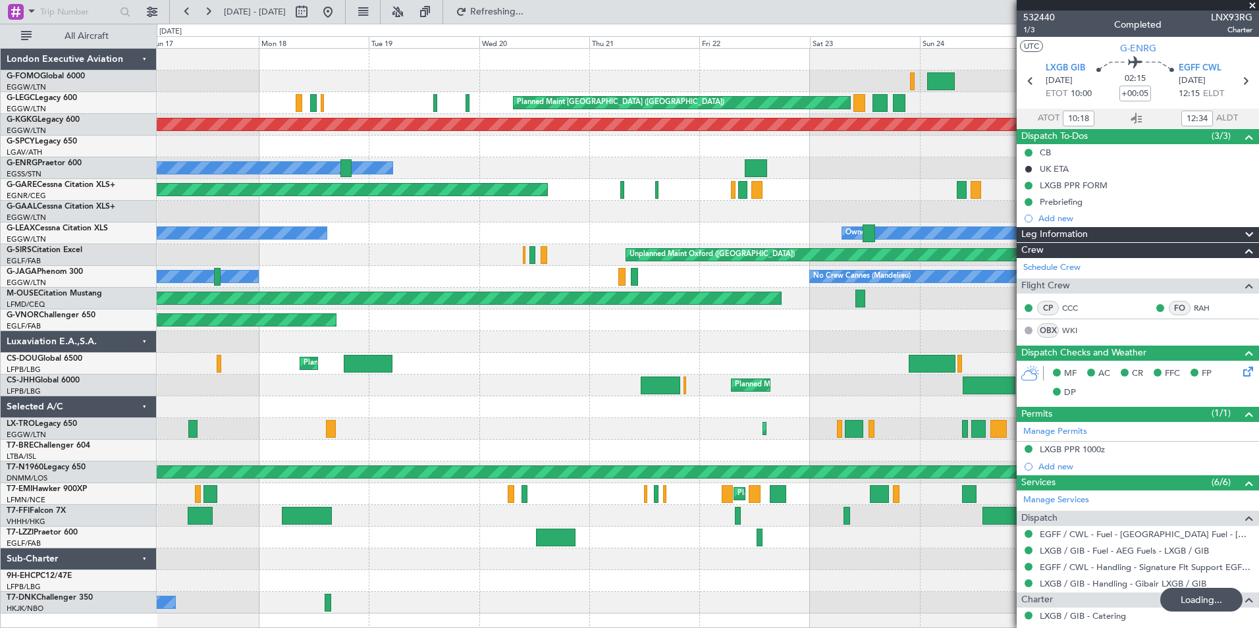
click at [354, 377] on div "Planned Maint Windsor Locks (Bradley Intl) Planned Maint London (Luton) Owner N…" at bounding box center [707, 331] width 1101 height 565
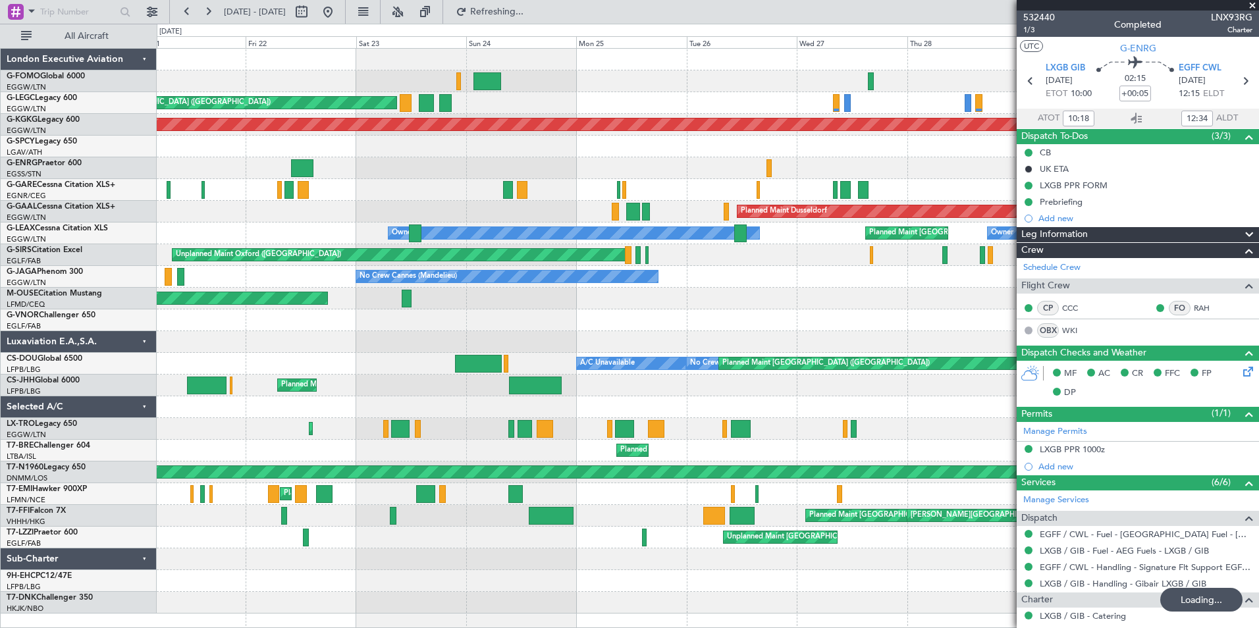
click at [437, 368] on div "Planned Maint London (Luton) Owner AOG Maint Istanbul (Ataturk) Planned Maint A…" at bounding box center [707, 331] width 1101 height 565
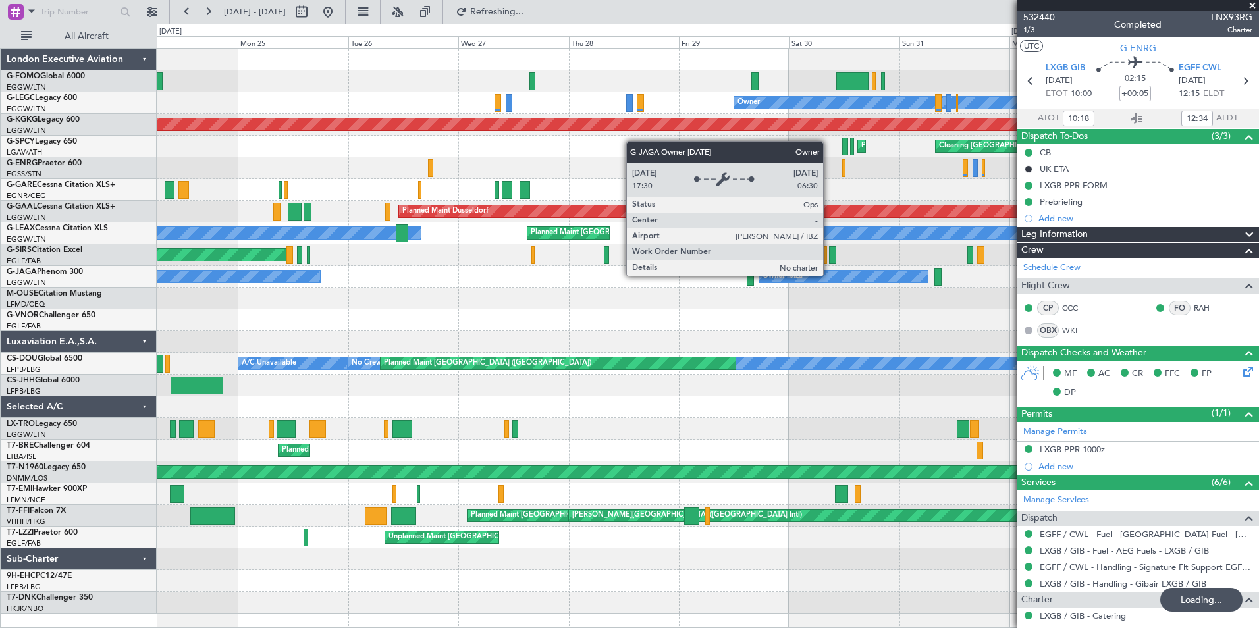
click at [498, 335] on div "Planned Maint London (Luton) Owner Planned Maint London (Luton) AOG Maint Istan…" at bounding box center [707, 331] width 1101 height 565
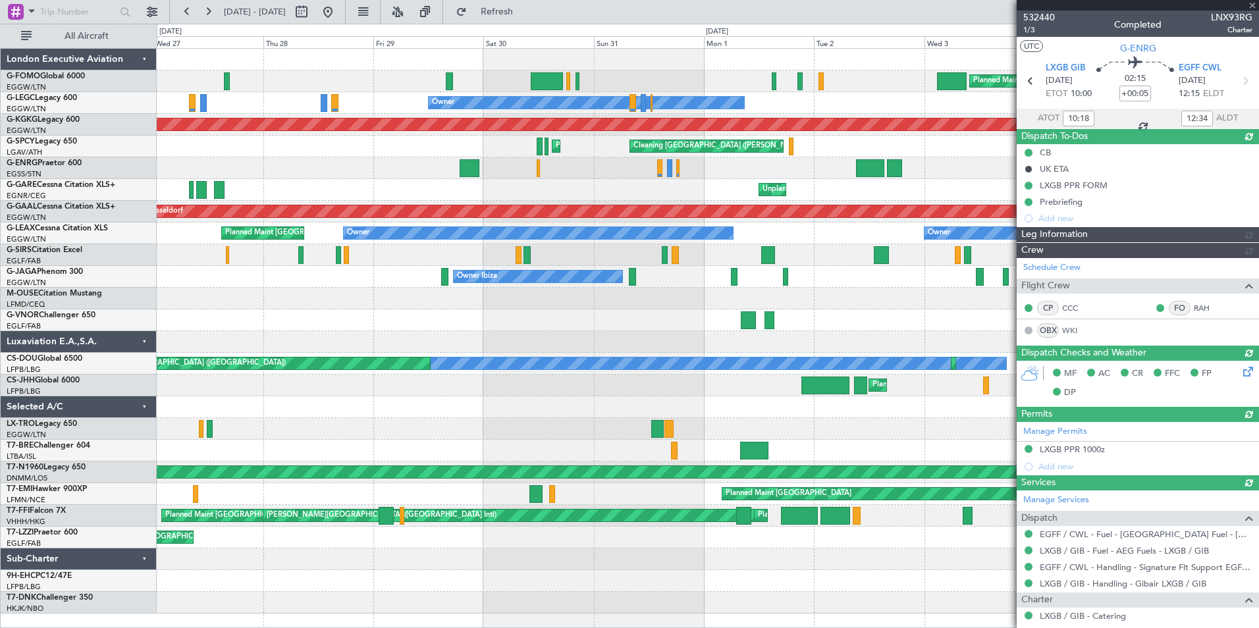
click at [433, 315] on div "Planned Maint London (Luton) Owner AOG Maint Istanbul (Ataturk) Planned Maint A…" at bounding box center [707, 331] width 1101 height 565
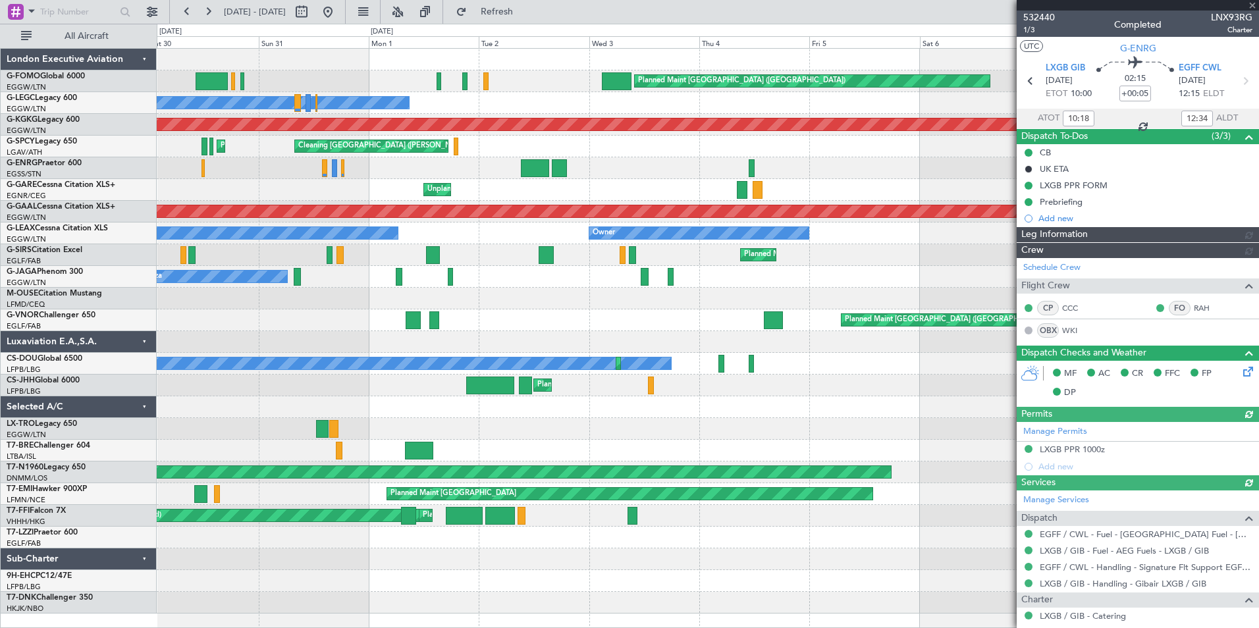
click at [409, 333] on div "Planned Maint London (Luton) Owner AOG Maint Istanbul (Ataturk) Planned Maint A…" at bounding box center [707, 331] width 1101 height 565
click at [382, 336] on div "Planned Maint London (Luton) Owner AOG Maint Istanbul (Ataturk) Planned Maint A…" at bounding box center [707, 331] width 1101 height 565
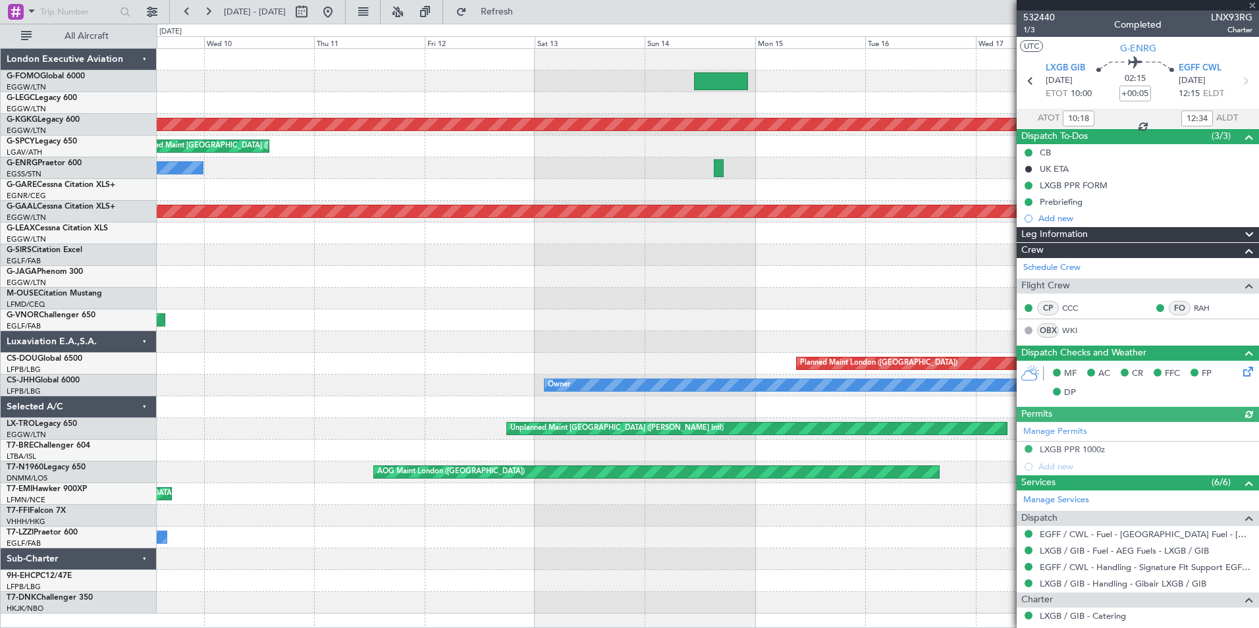
click at [460, 319] on div "AOG Maint Istanbul (Ataturk) Unplanned Maint Athens (Eleftherios Venizelos Intl…" at bounding box center [707, 331] width 1101 height 565
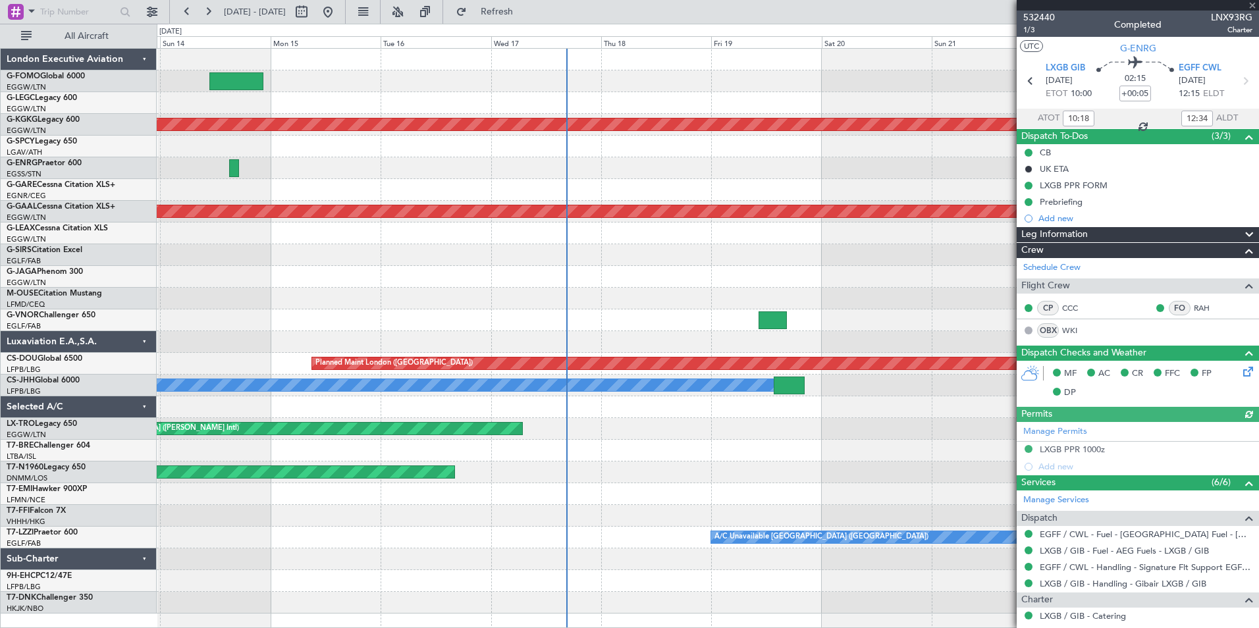
click at [138, 313] on div "A/C Unavailable London (Luton) AOG Maint Istanbul (Ataturk) Planned Maint Dusse…" at bounding box center [629, 326] width 1259 height 604
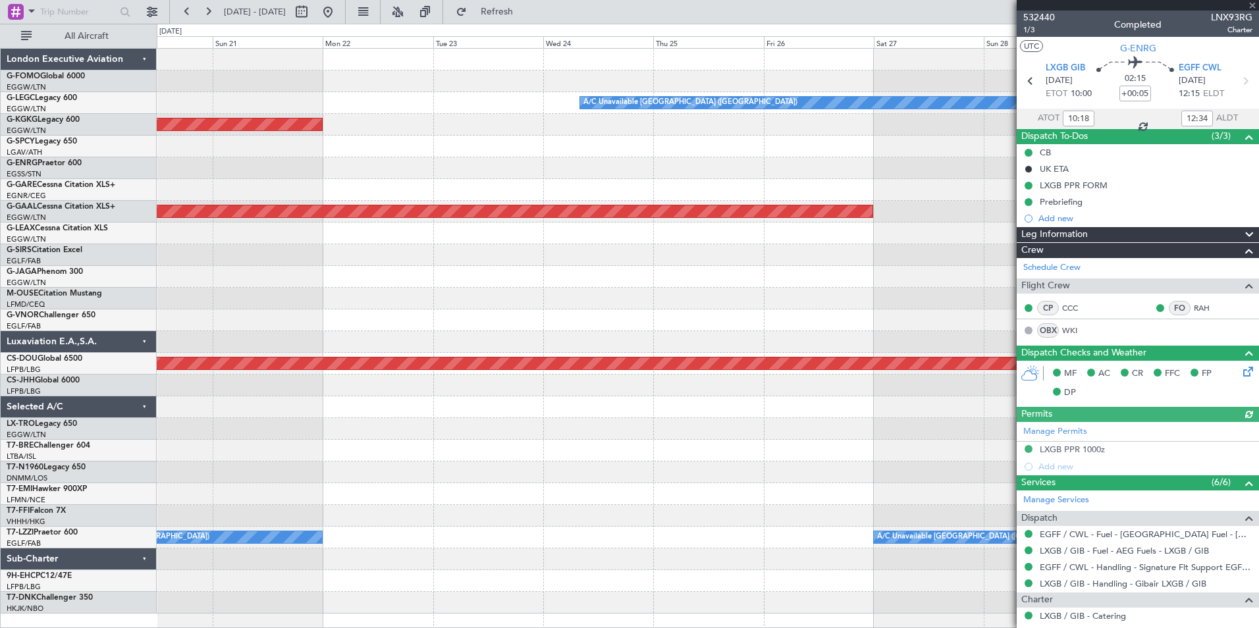
click at [263, 309] on div "A/C Unavailable London (Luton) AOG Maint Istanbul (Ataturk) Planned Maint Dusse…" at bounding box center [707, 331] width 1101 height 565
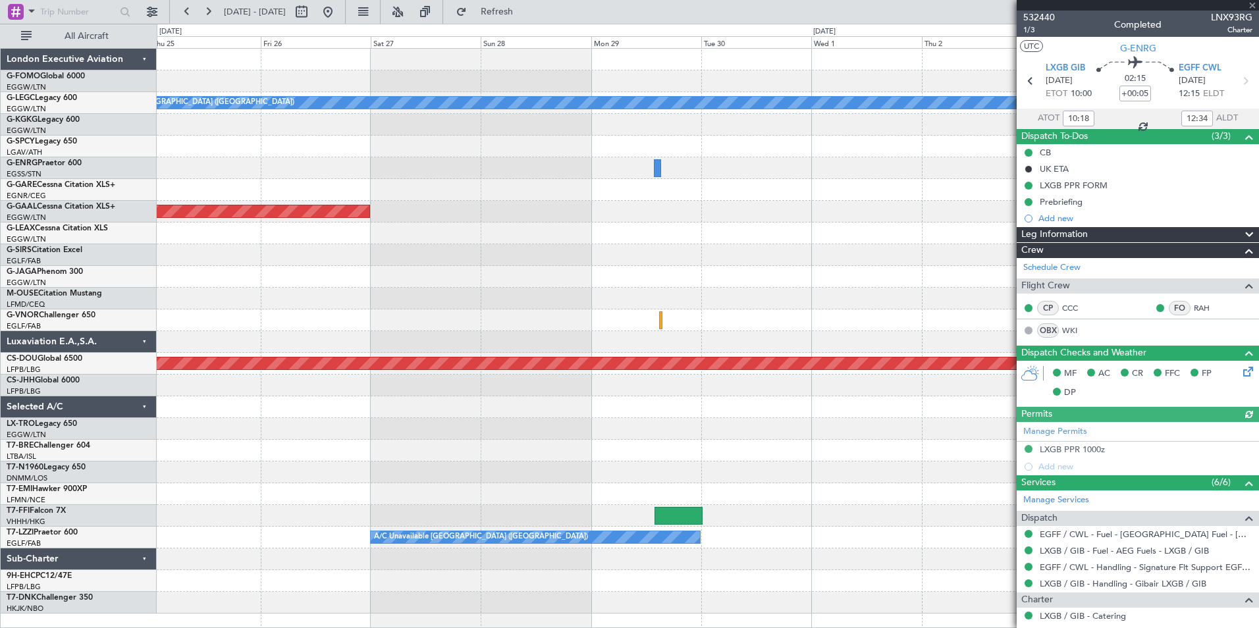
click at [275, 307] on div "A/C Unavailable London (Luton) Planned Maint Dusseldorf Owner Planned Maint Lon…" at bounding box center [707, 331] width 1101 height 565
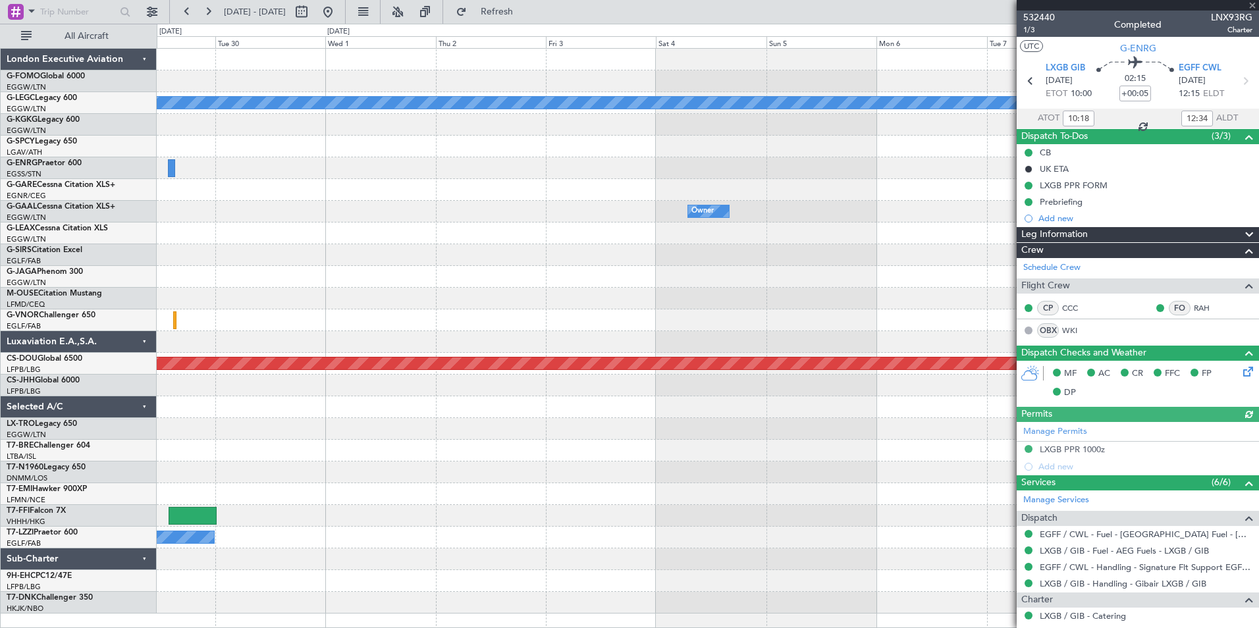
click at [0, 433] on html "12 Aug 2025 - 22 Aug 2025 Refresh Quick Links All Aircraft A/C Unavailable Lond…" at bounding box center [629, 314] width 1259 height 628
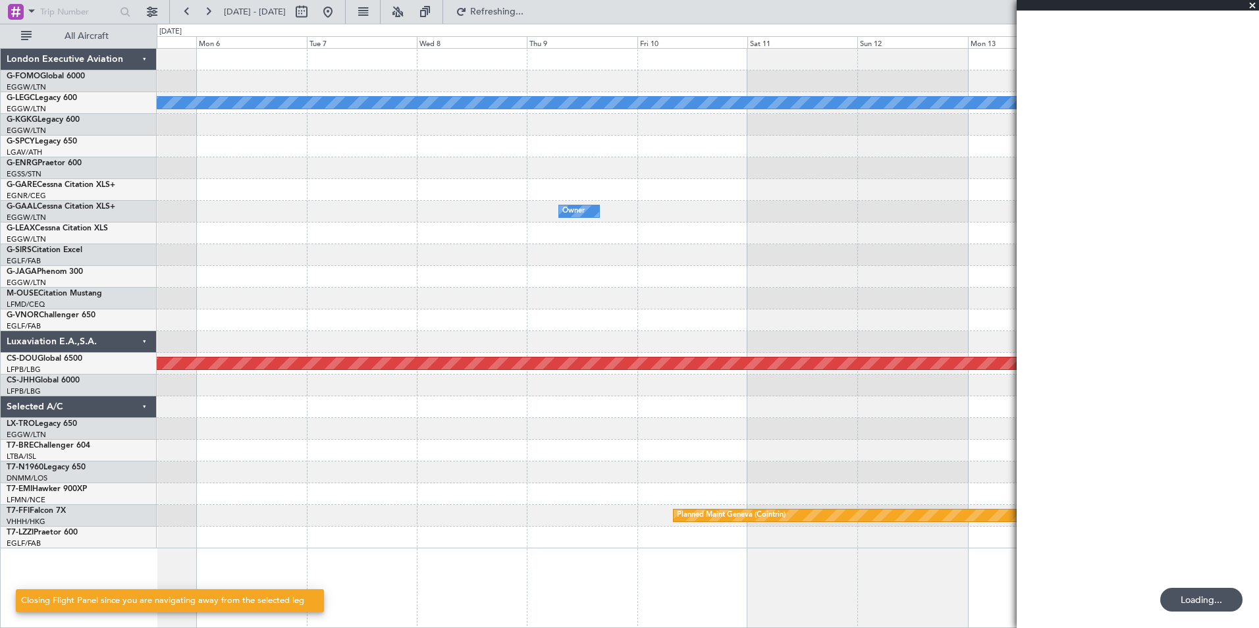
click at [142, 412] on div "A/C Unavailable London (Luton) Owner Planned Maint London (Biggin Hill) Planned…" at bounding box center [629, 326] width 1259 height 604
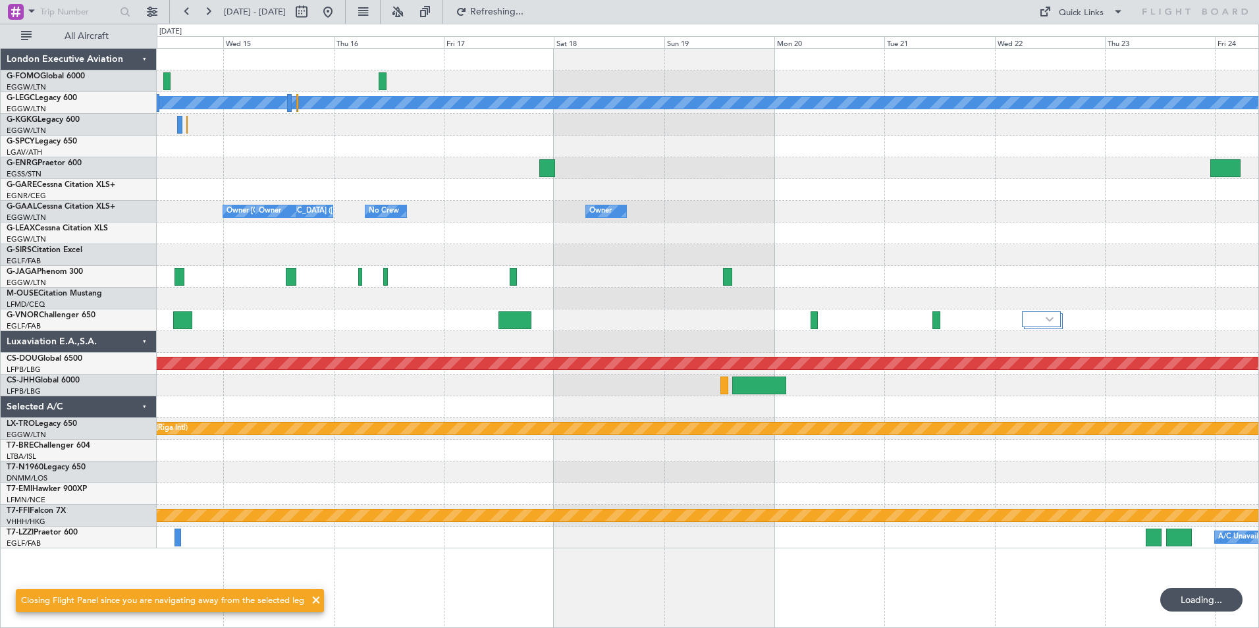
click at [384, 334] on div "A/C Unavailable London (Luton) Owner London (Luton) Owner Owner No Crew Owner P…" at bounding box center [707, 299] width 1101 height 500
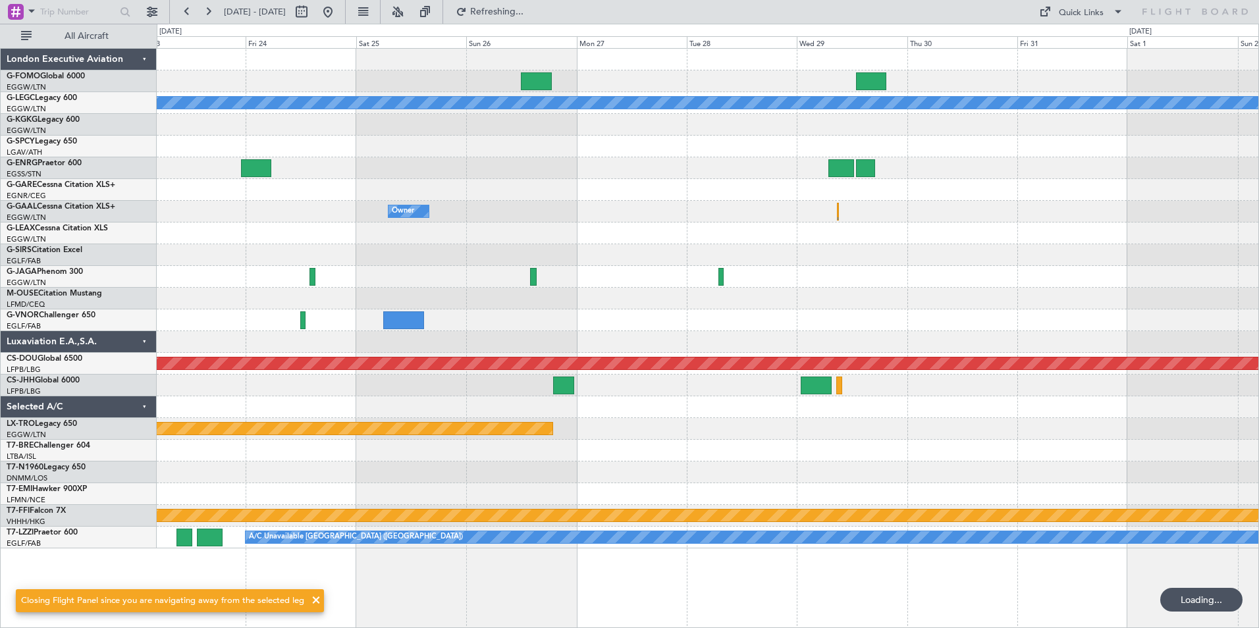
click at [543, 321] on div "A/C Unavailable London (Luton) Owner Planned Maint Bournemouth Planned Maint Bo…" at bounding box center [707, 299] width 1101 height 500
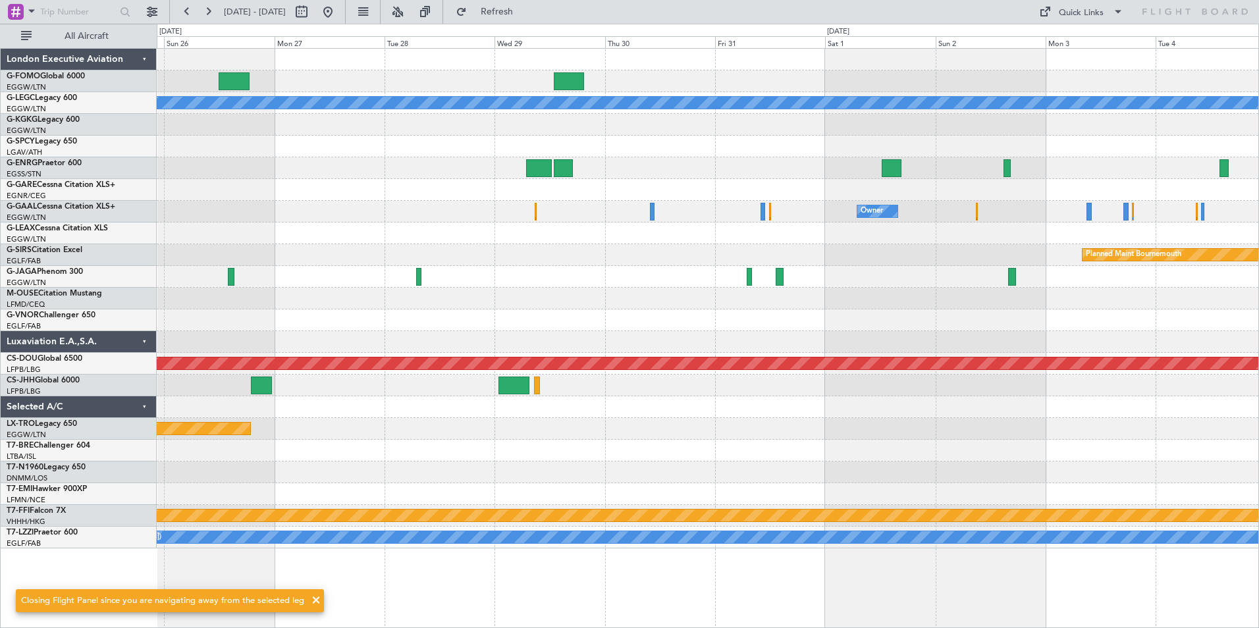
click at [416, 334] on div "A/C Unavailable London (Luton) Owner Owner Planned Maint Bournemouth Planned Ma…" at bounding box center [707, 299] width 1101 height 500
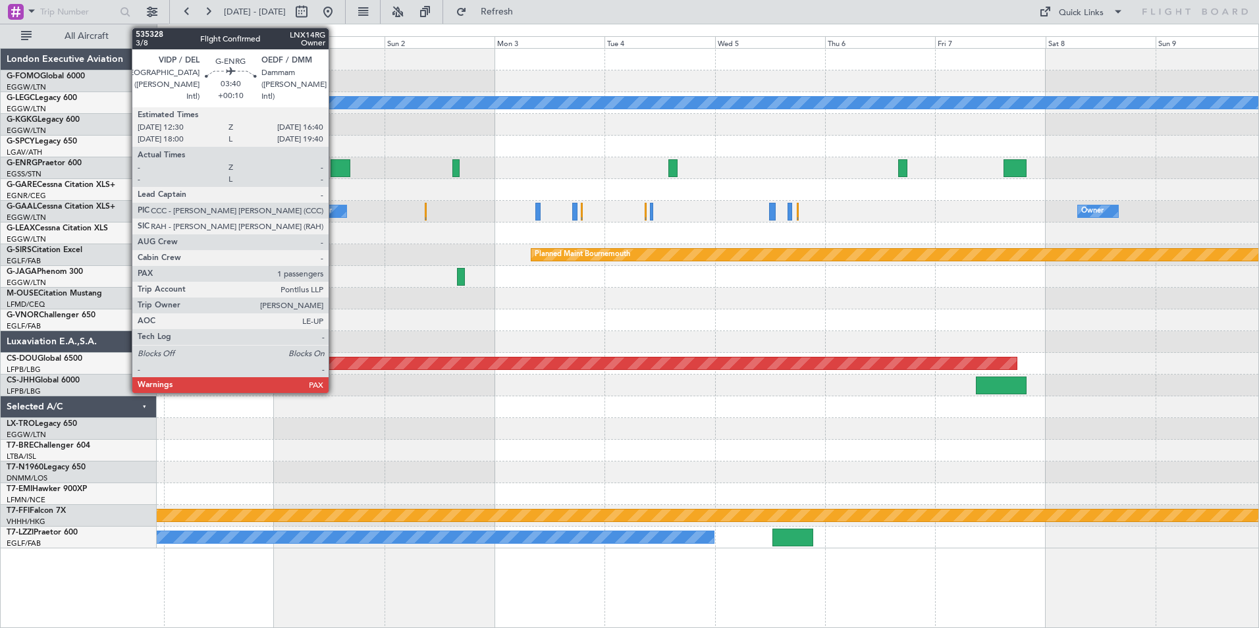
click at [335, 164] on div at bounding box center [340, 168] width 20 height 18
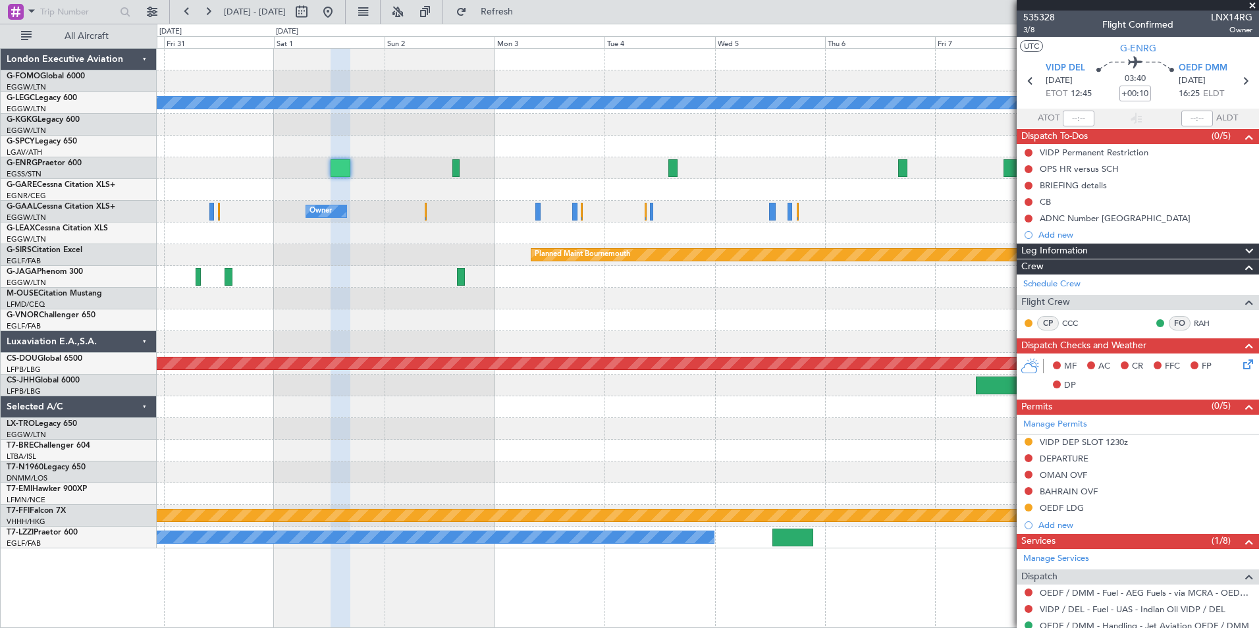
click at [921, 353] on div "Planned Maint London ([GEOGRAPHIC_DATA])" at bounding box center [707, 364] width 1101 height 22
click at [1044, 18] on span "535328" at bounding box center [1039, 18] width 32 height 14
